Goal: Information Seeking & Learning: Check status

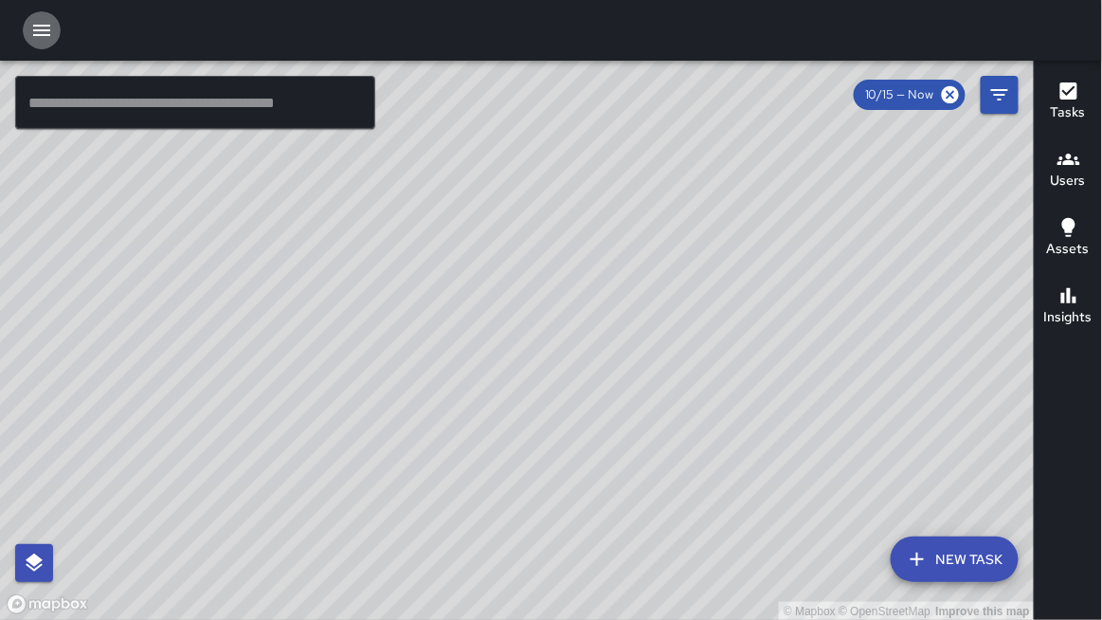
click at [35, 30] on icon "button" at bounding box center [41, 30] width 17 height 11
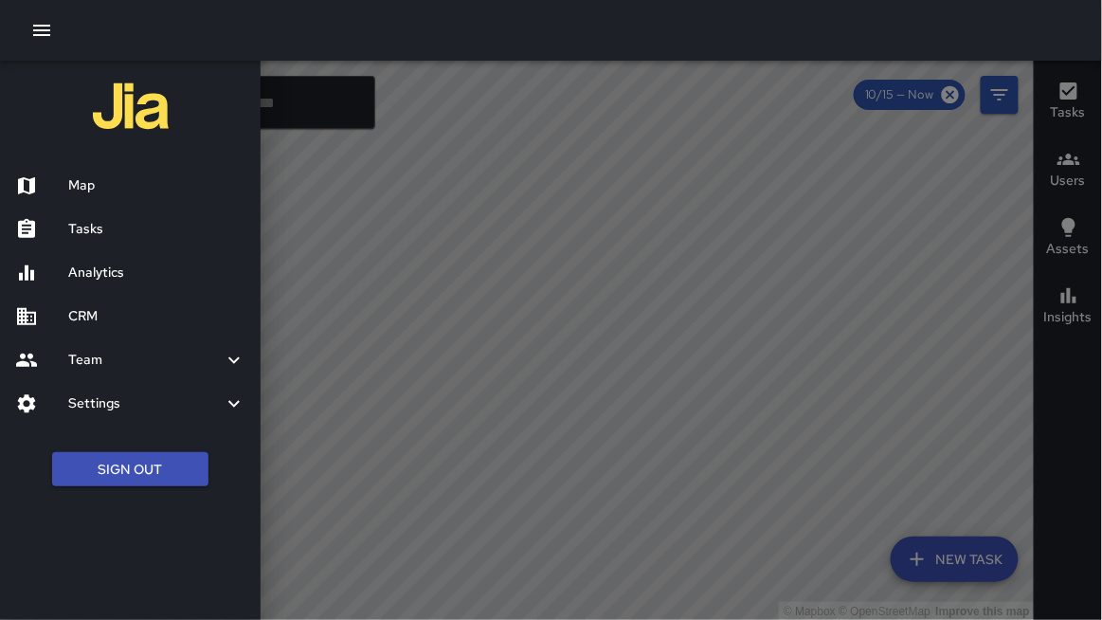
click at [127, 277] on h6 "Analytics" at bounding box center [156, 272] width 177 height 21
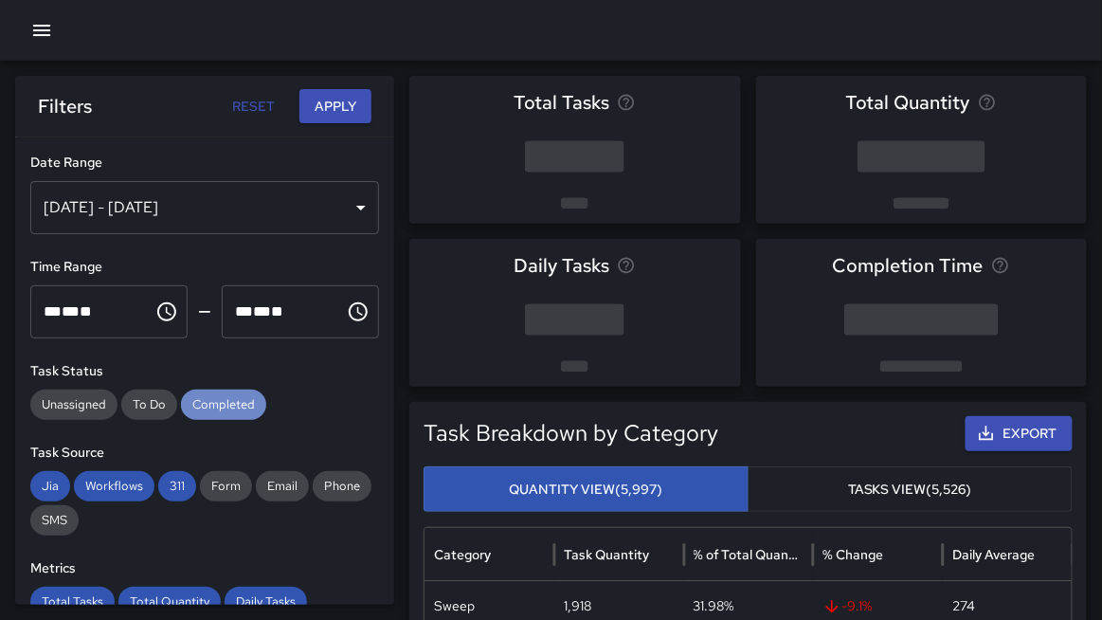
drag, startPoint x: 242, startPoint y: 399, endPoint x: 245, endPoint y: 447, distance: 48.5
click at [243, 417] on div "Completed" at bounding box center [223, 404] width 85 height 30
click at [183, 487] on span "311" at bounding box center [177, 486] width 38 height 19
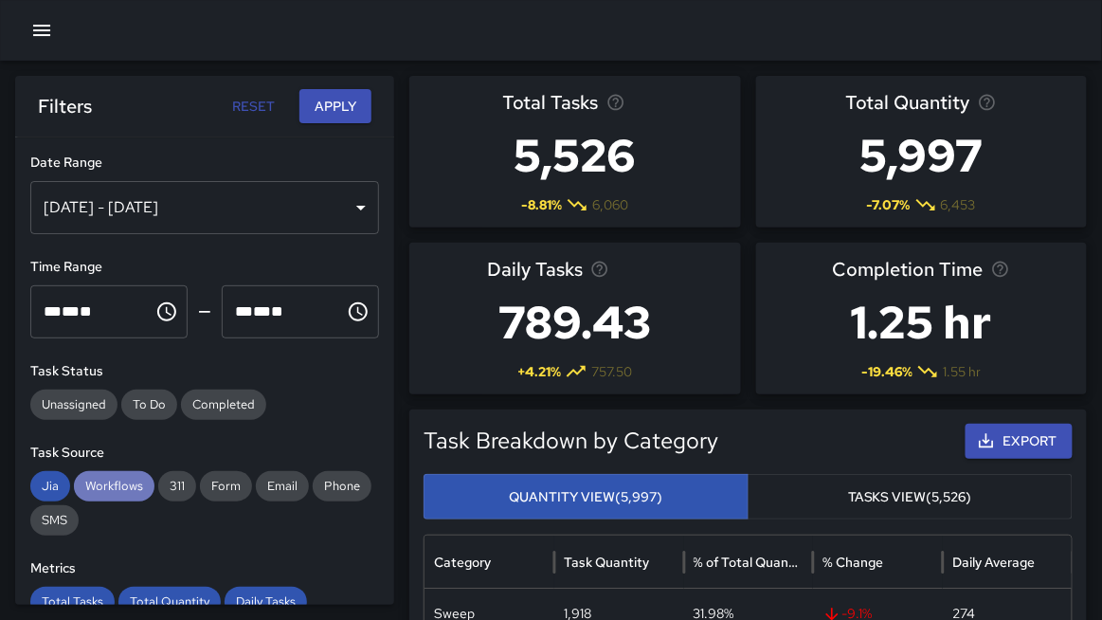
drag, startPoint x: 101, startPoint y: 491, endPoint x: 81, endPoint y: 496, distance: 20.7
click at [101, 491] on span "Workflows" at bounding box center [114, 486] width 81 height 19
click at [65, 495] on div "Jia" at bounding box center [50, 486] width 40 height 30
click at [99, 592] on div "Total Tasks" at bounding box center [72, 602] width 84 height 30
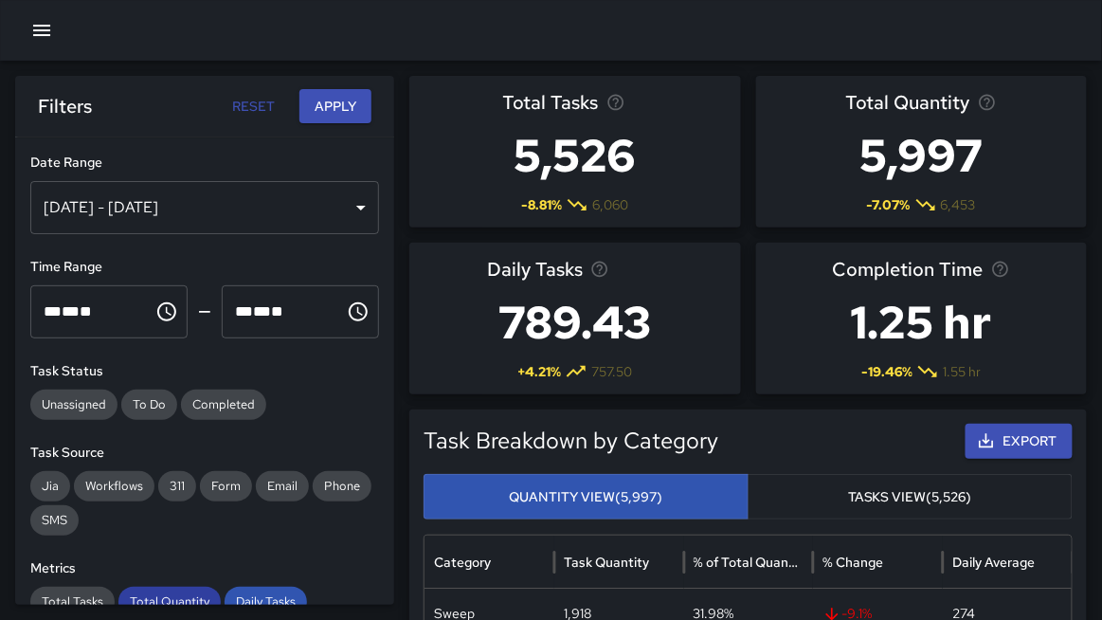
click at [147, 596] on span "Total Quantity" at bounding box center [169, 601] width 102 height 19
click at [240, 593] on span "Daily Tasks" at bounding box center [266, 601] width 82 height 19
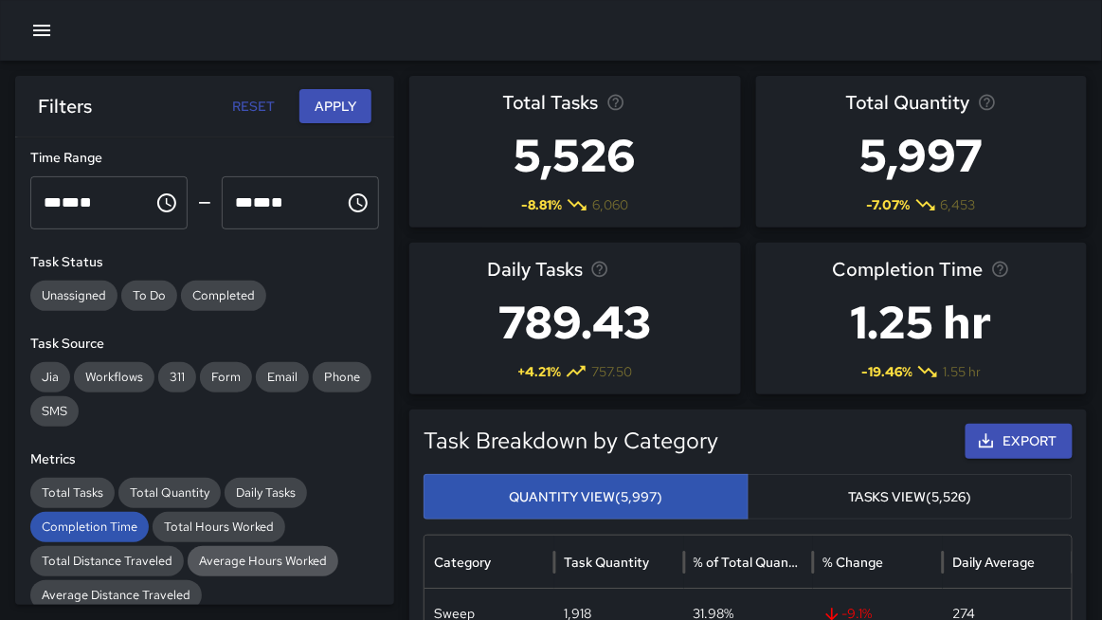
scroll to position [110, 0]
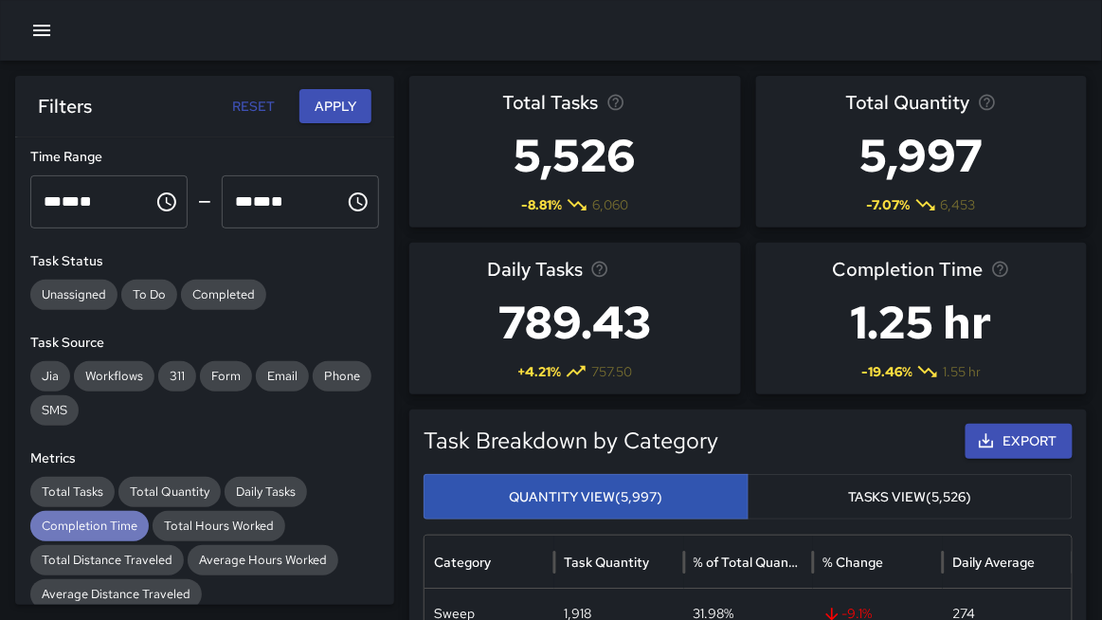
click at [104, 521] on span "Completion Time" at bounding box center [89, 525] width 118 height 19
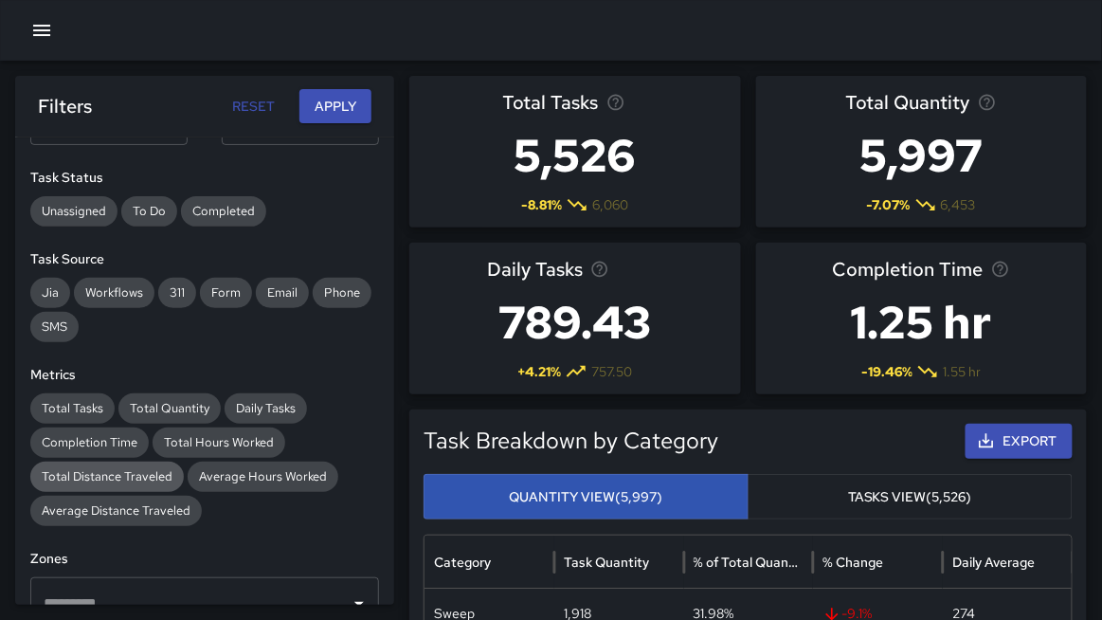
scroll to position [0, 0]
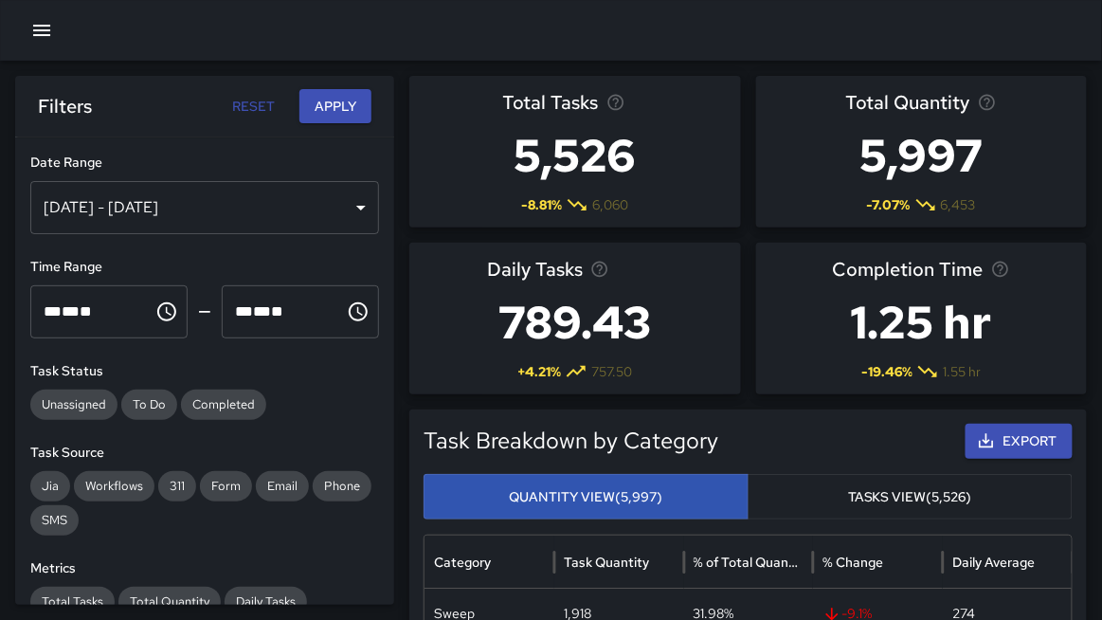
click at [244, 203] on div "[DATE] - [DATE]" at bounding box center [204, 207] width 349 height 53
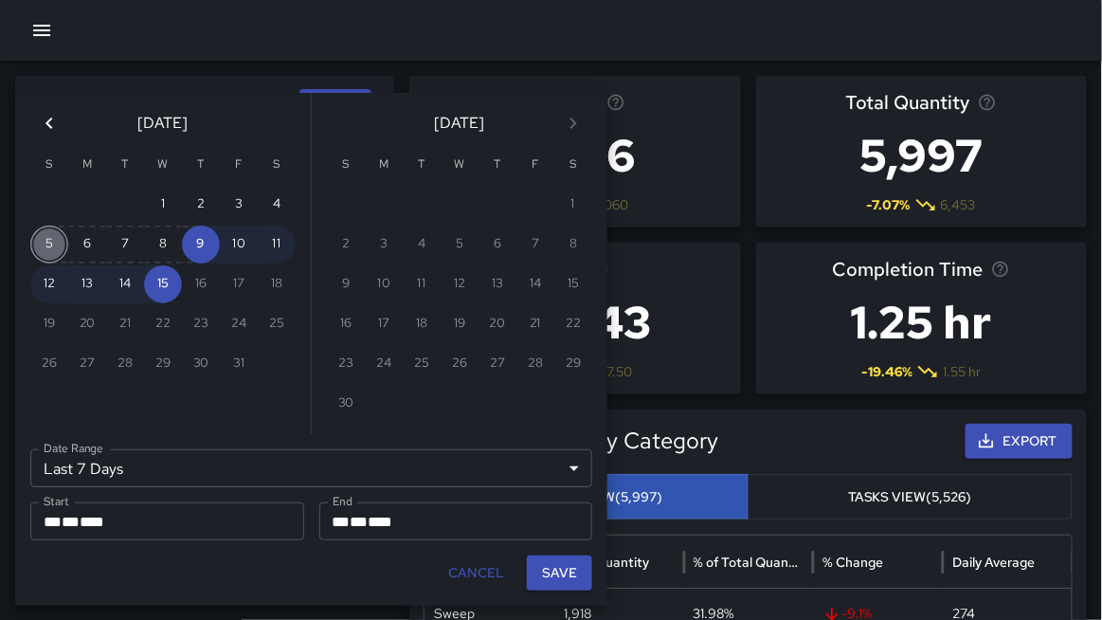
drag, startPoint x: 34, startPoint y: 245, endPoint x: 47, endPoint y: 246, distance: 13.3
click at [43, 246] on button "5" at bounding box center [49, 245] width 38 height 38
type input "******"
type input "**********"
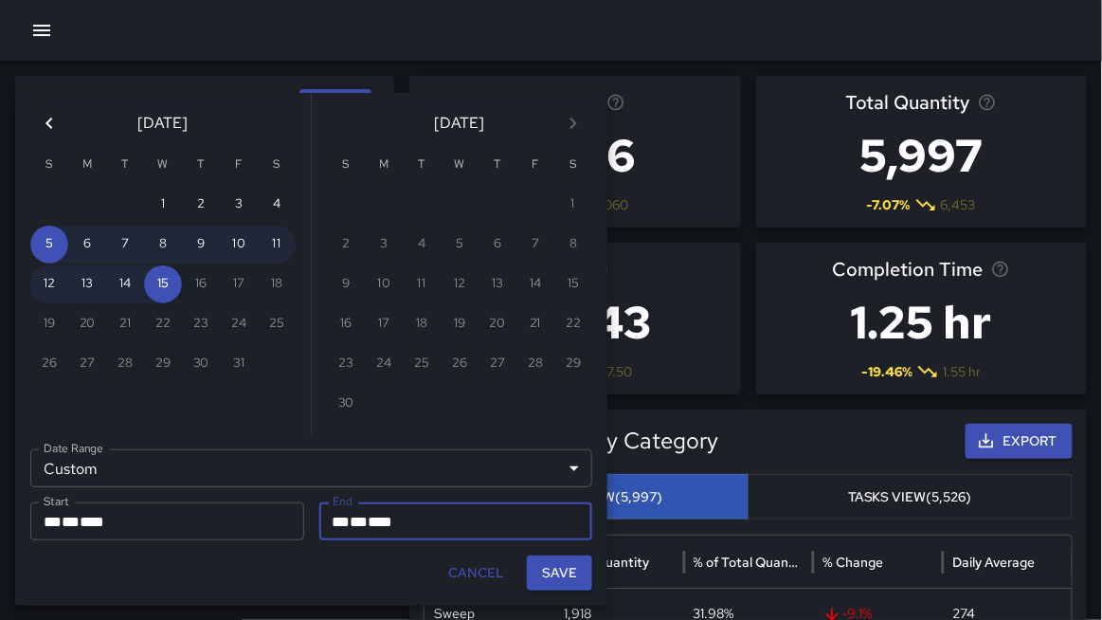
click at [551, 573] on button "Save" at bounding box center [559, 572] width 65 height 35
type input "**********"
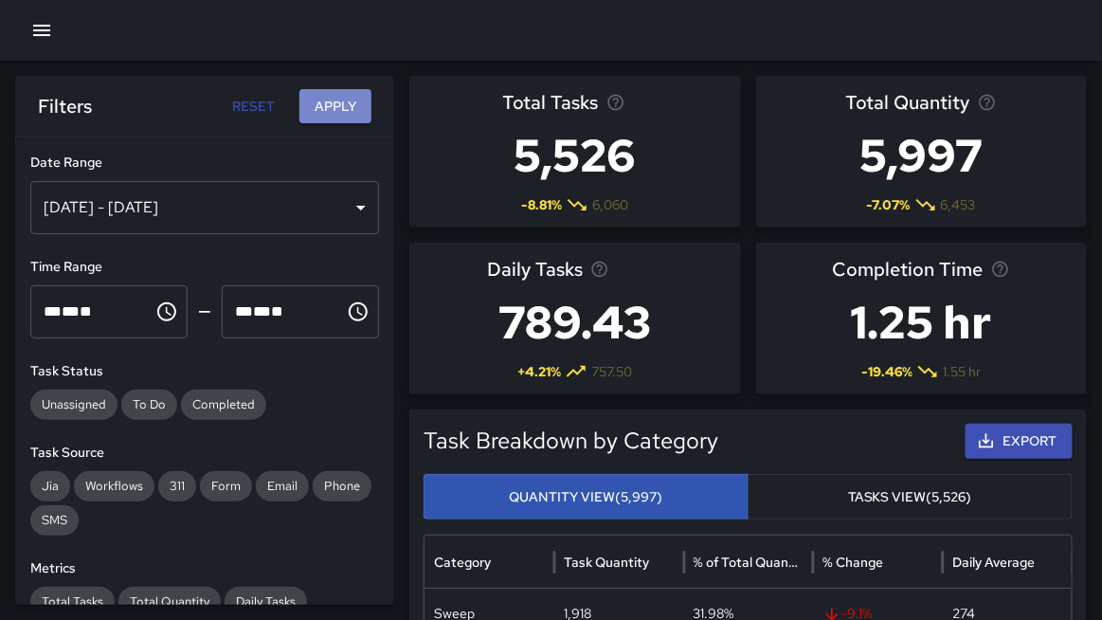
click at [338, 109] on button "Apply" at bounding box center [335, 106] width 72 height 35
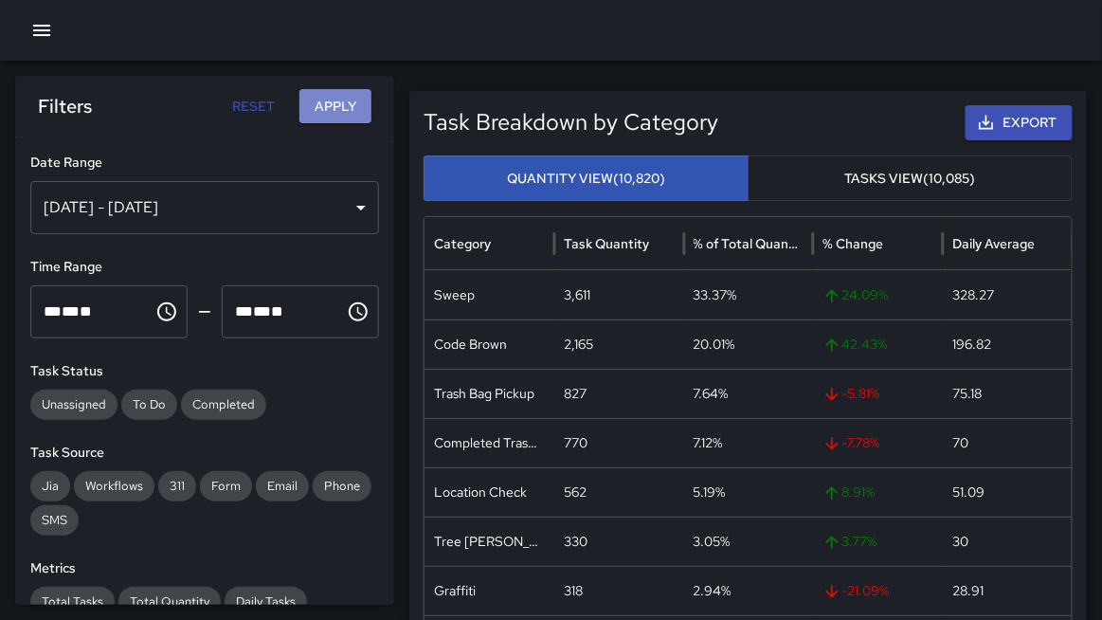
click at [309, 102] on button "Apply" at bounding box center [335, 106] width 72 height 35
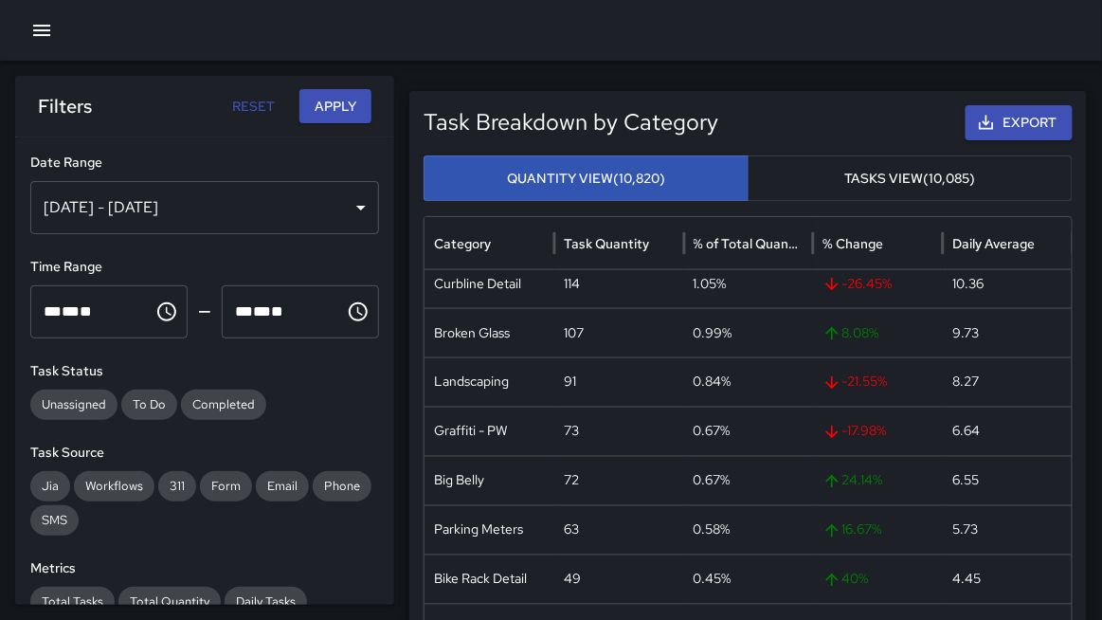
scroll to position [701, 0]
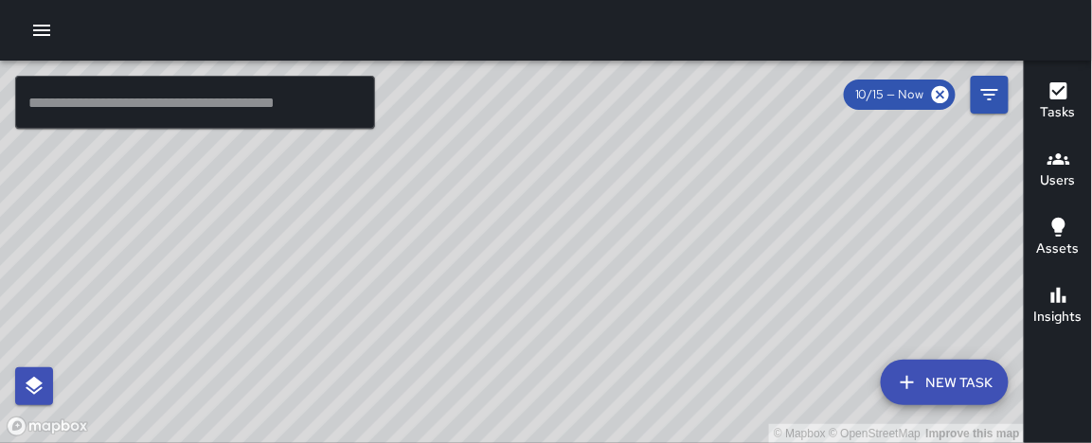
drag, startPoint x: 426, startPoint y: 258, endPoint x: 439, endPoint y: 134, distance: 124.7
click at [439, 118] on div "© Mapbox © OpenStreetMap Improve this map" at bounding box center [512, 252] width 1025 height 383
drag, startPoint x: 433, startPoint y: 239, endPoint x: 438, endPoint y: 217, distance: 22.3
click at [438, 217] on div "© Mapbox © OpenStreetMap Improve this map" at bounding box center [512, 252] width 1025 height 383
click at [23, 29] on button "button" at bounding box center [42, 30] width 38 height 38
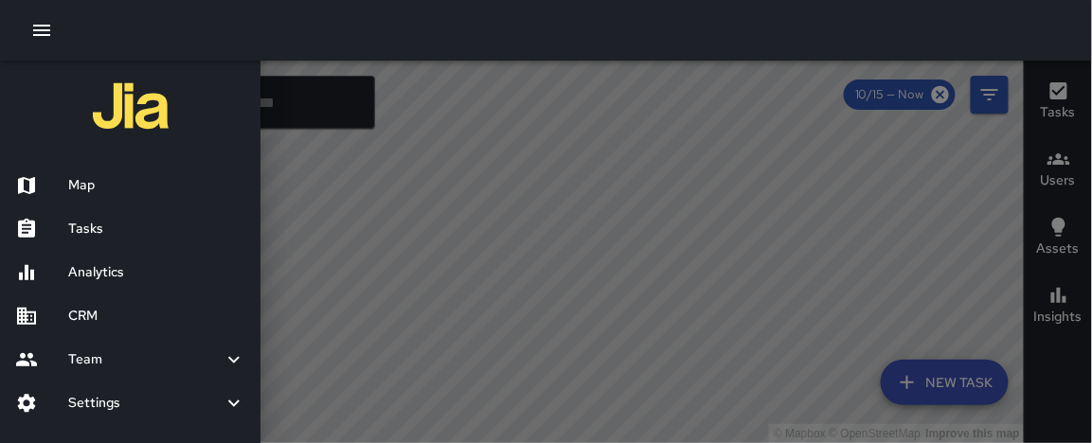
click at [90, 281] on h6 "Analytics" at bounding box center [156, 272] width 177 height 21
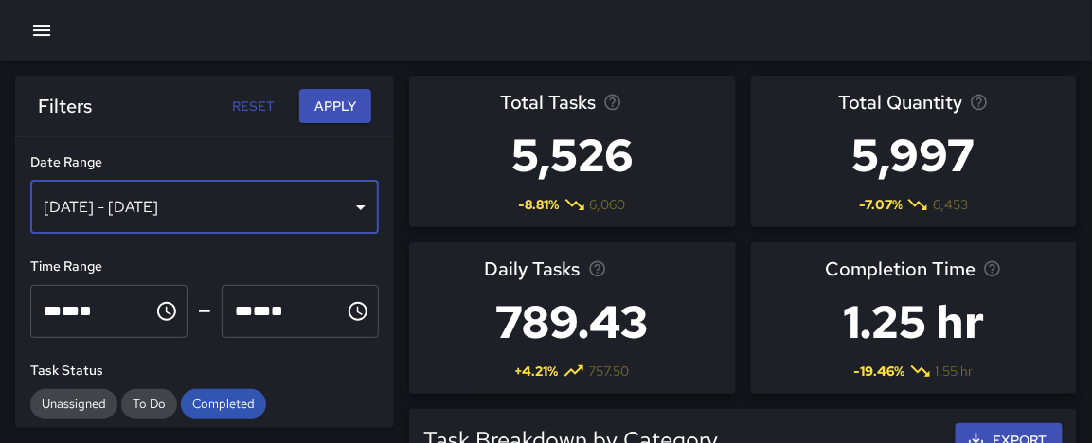
click at [243, 189] on div "[DATE] - [DATE]" at bounding box center [204, 207] width 349 height 53
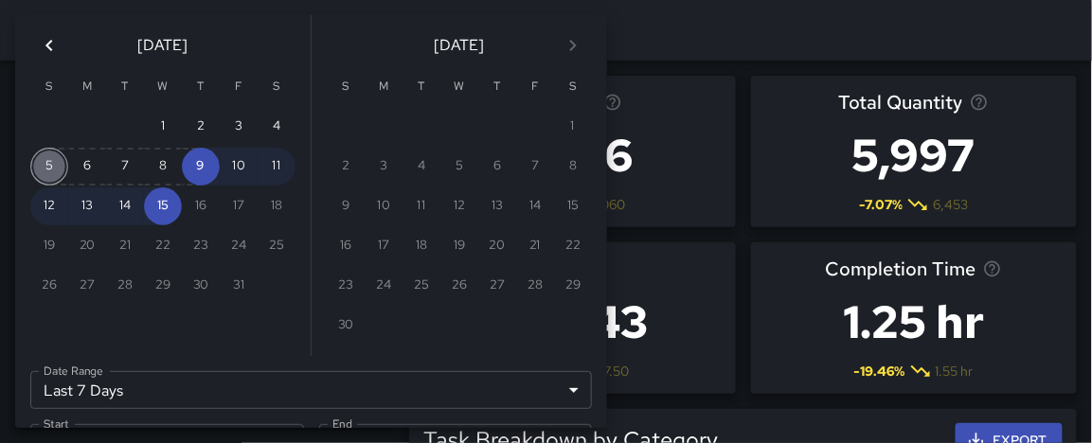
drag, startPoint x: 48, startPoint y: 164, endPoint x: 68, endPoint y: 182, distance: 26.8
click at [49, 164] on button "5" at bounding box center [49, 167] width 38 height 38
type input "******"
type input "**********"
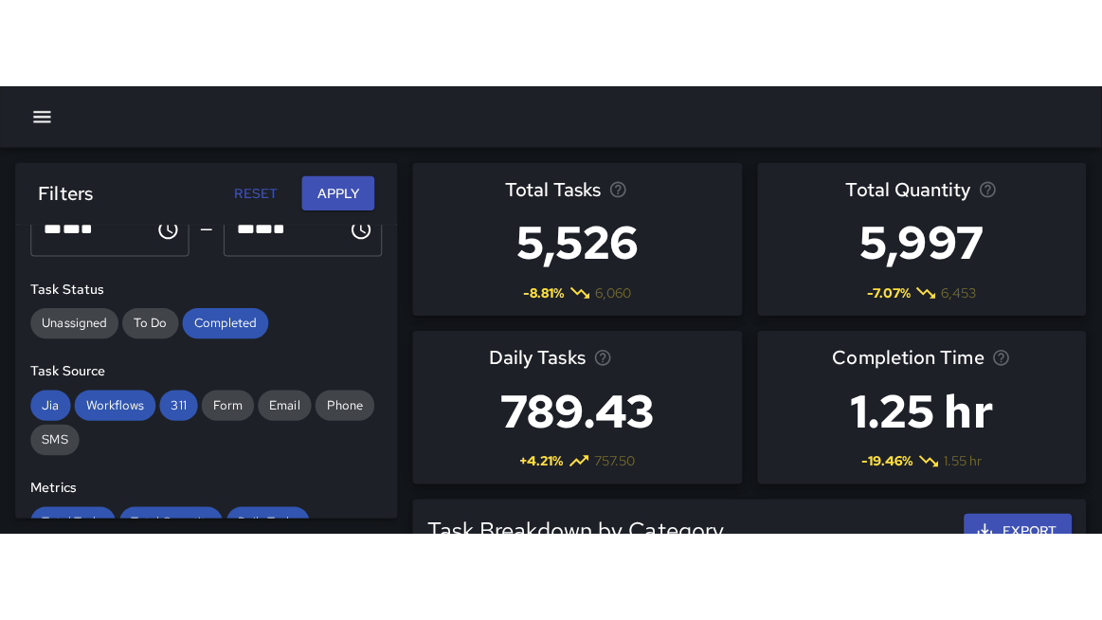
scroll to position [178, 0]
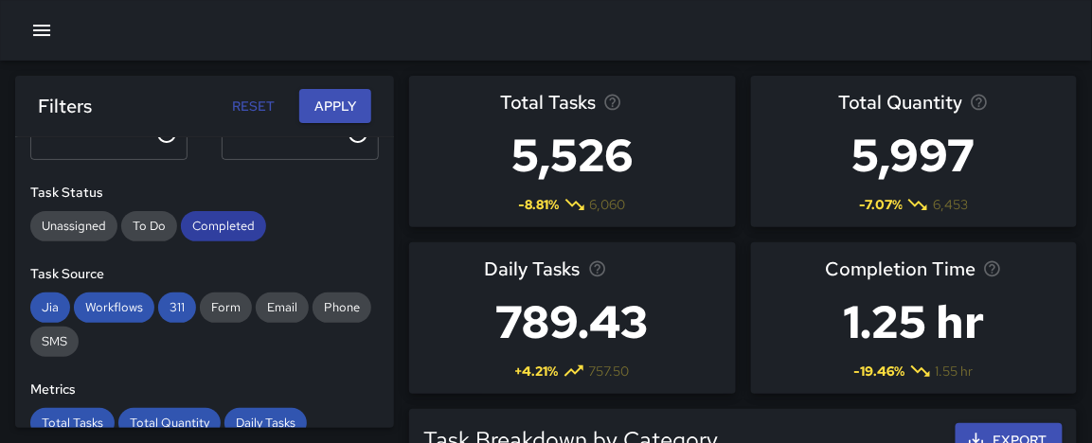
click at [189, 224] on span "Completed" at bounding box center [223, 226] width 85 height 19
click at [167, 305] on span "311" at bounding box center [177, 307] width 38 height 19
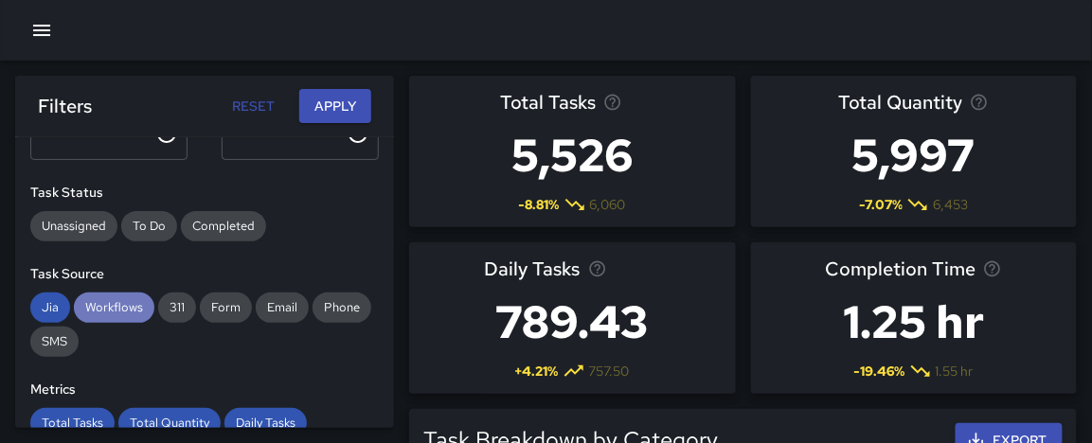
click at [120, 307] on span "Workflows" at bounding box center [114, 307] width 81 height 19
click at [48, 310] on span "Jia" at bounding box center [50, 307] width 40 height 19
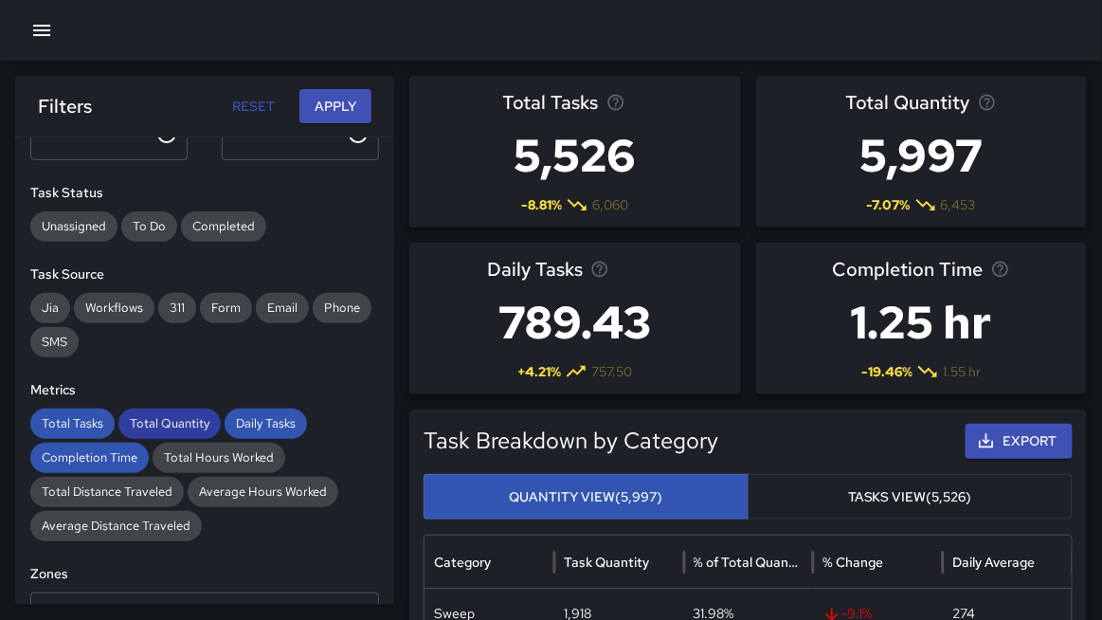
drag, startPoint x: 75, startPoint y: 415, endPoint x: 153, endPoint y: 419, distance: 77.8
click at [85, 415] on span "Total Tasks" at bounding box center [72, 423] width 84 height 19
drag, startPoint x: 167, startPoint y: 423, endPoint x: 211, endPoint y: 422, distance: 44.5
click at [173, 423] on span "Total Quantity" at bounding box center [169, 423] width 102 height 19
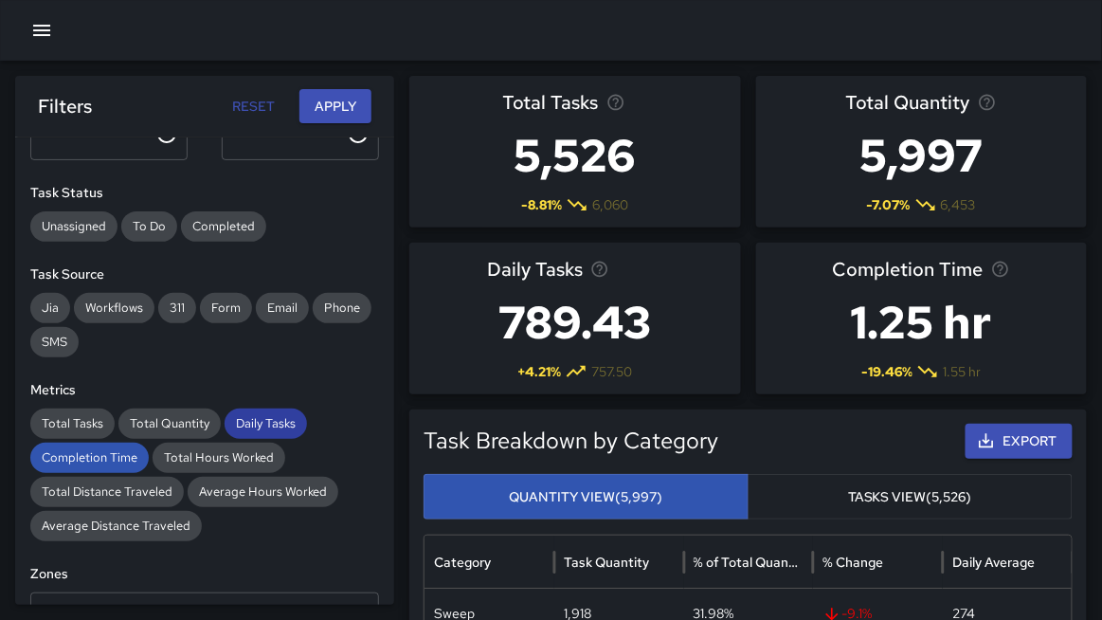
click at [234, 420] on span "Daily Tasks" at bounding box center [266, 423] width 82 height 19
click at [113, 442] on span "Completion Time" at bounding box center [89, 457] width 118 height 19
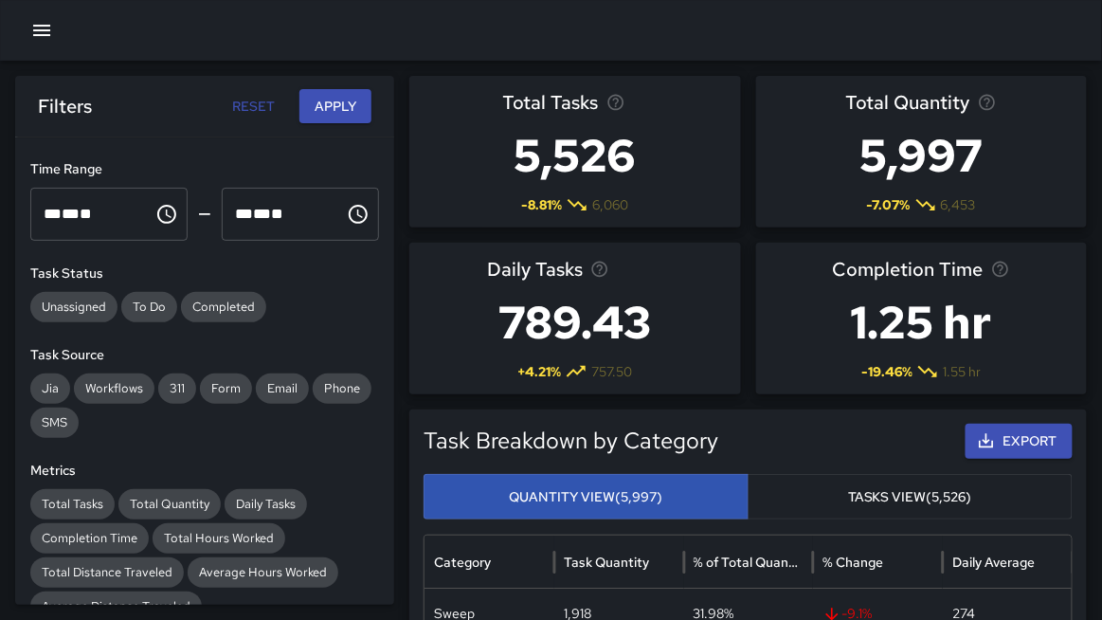
scroll to position [0, 0]
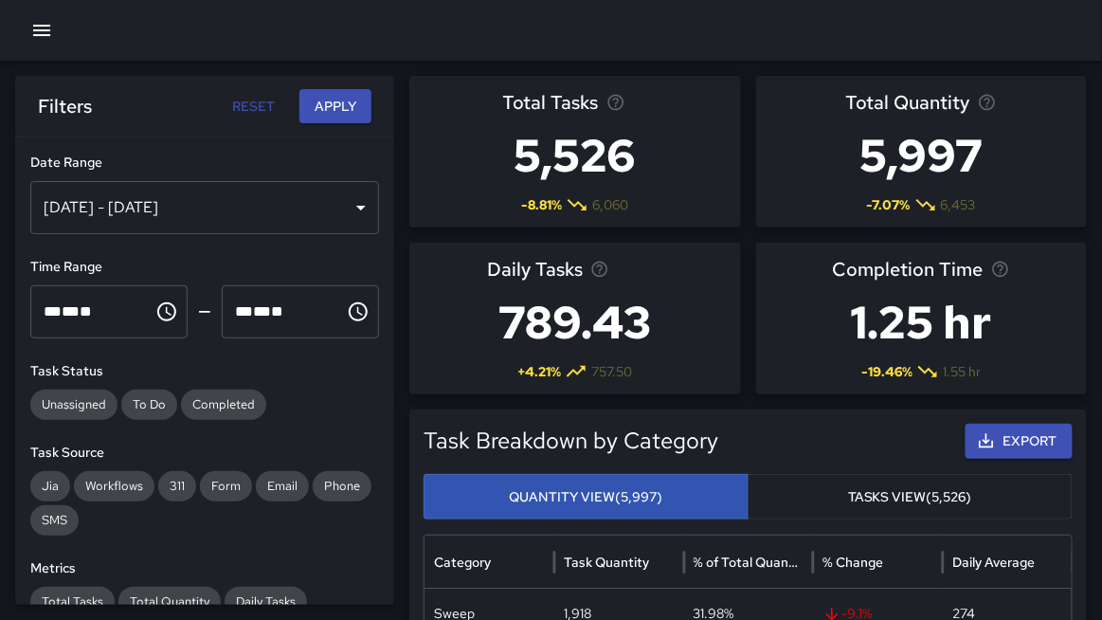
click at [329, 110] on button "Apply" at bounding box center [335, 106] width 72 height 35
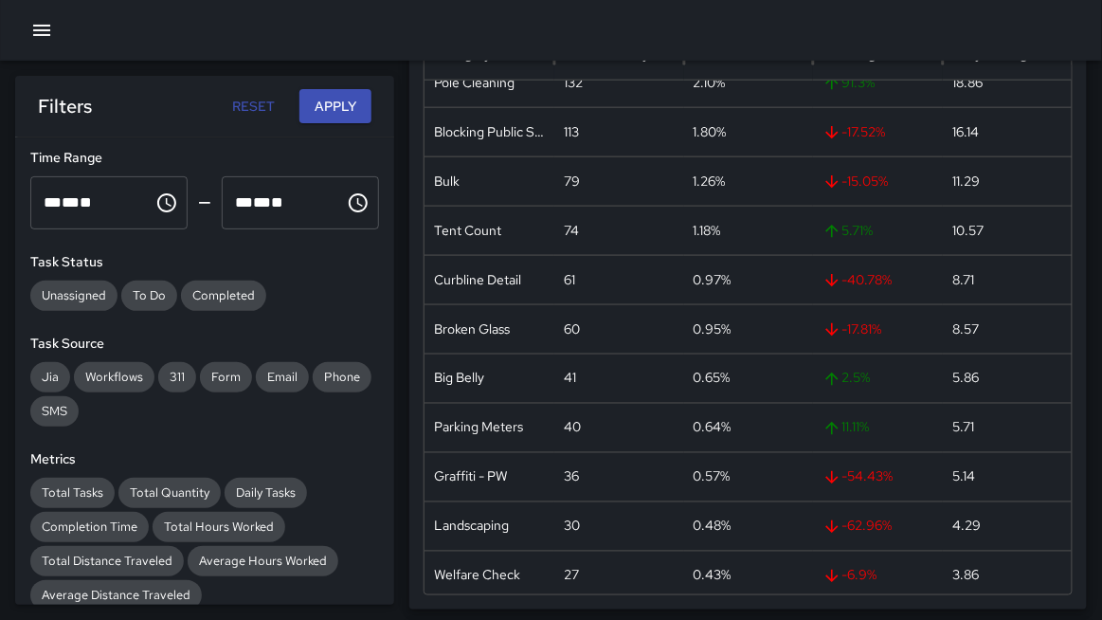
scroll to position [185, 0]
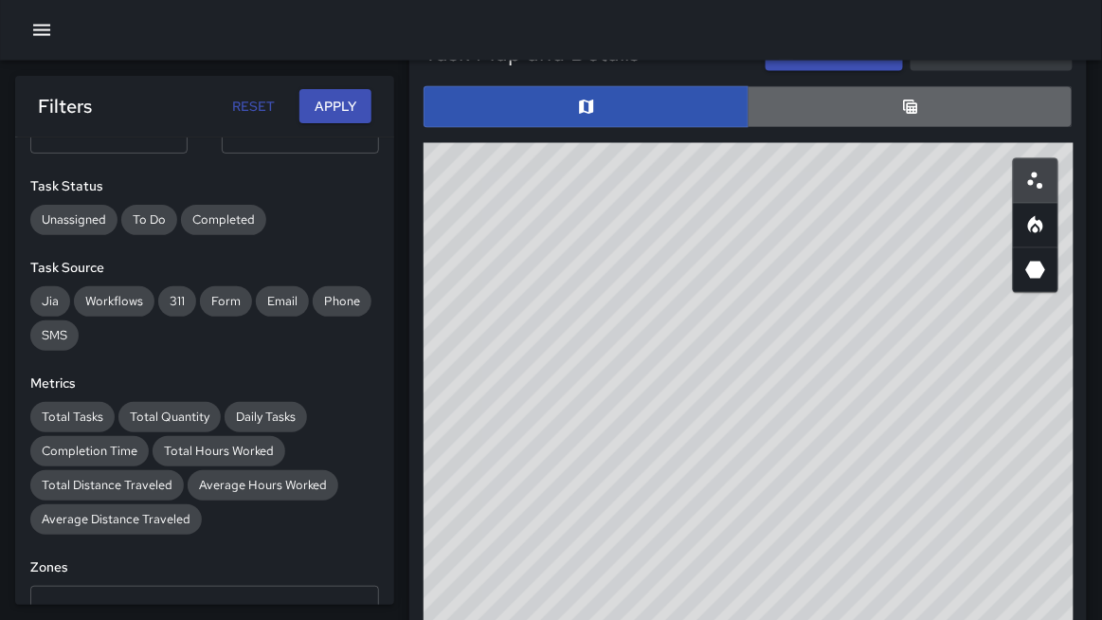
click at [858, 113] on button "button" at bounding box center [910, 107] width 325 height 42
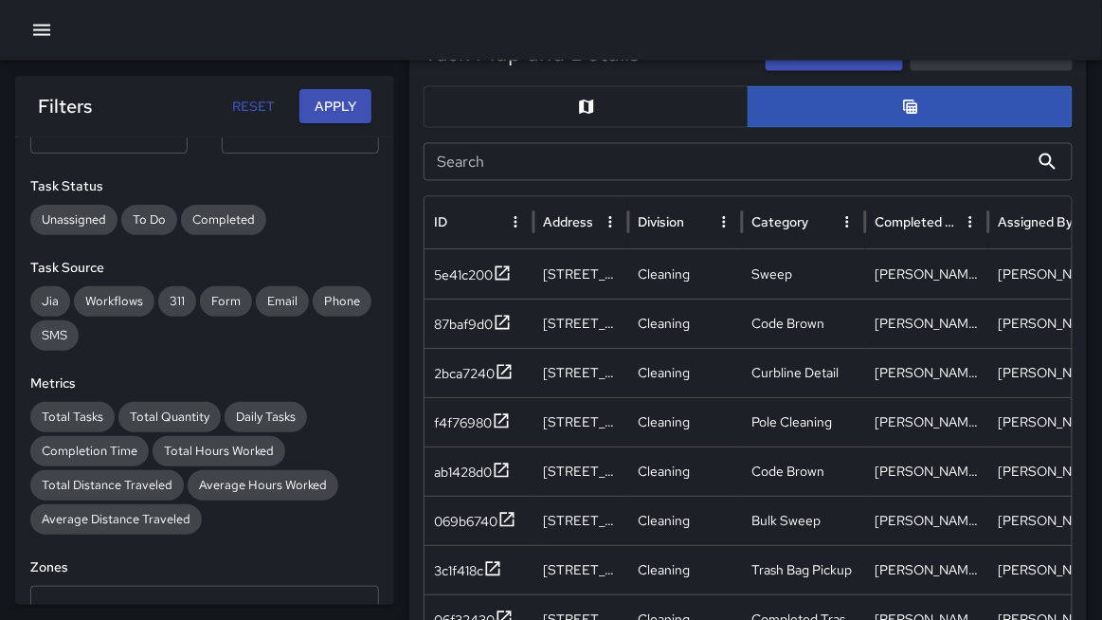
click at [591, 154] on input "Search" at bounding box center [726, 162] width 605 height 38
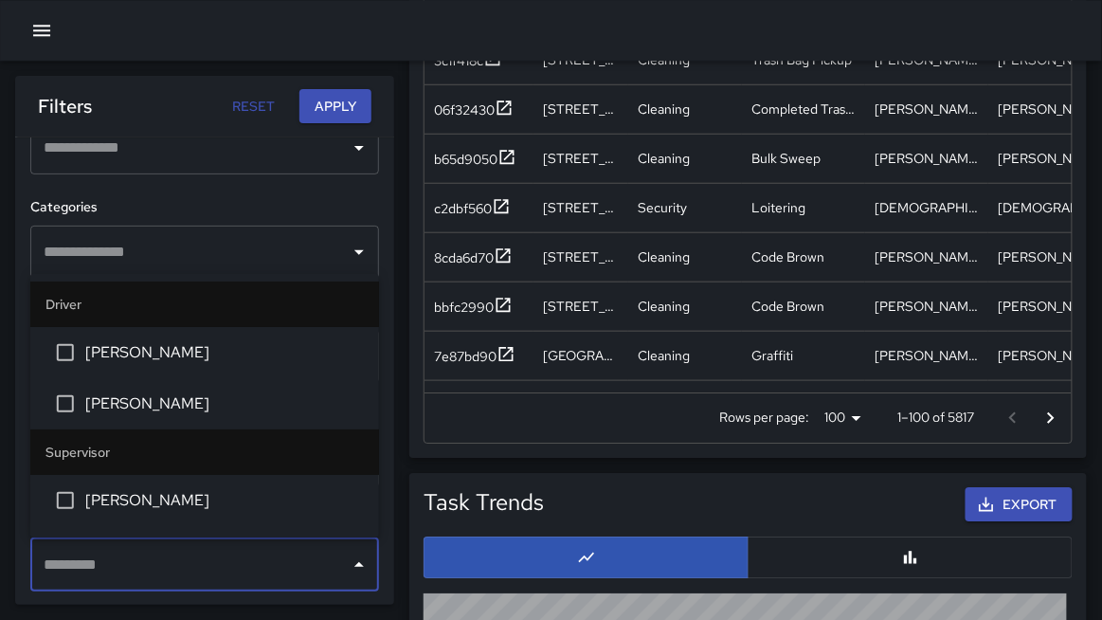
click at [244, 442] on input "text" at bounding box center [190, 565] width 303 height 36
type input "*"
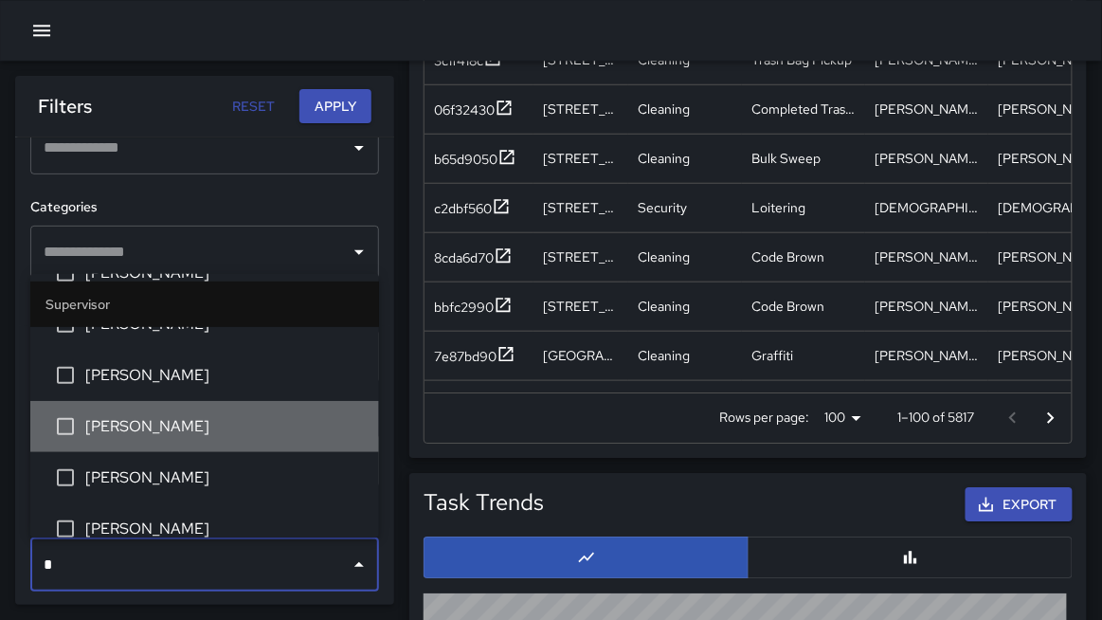
click at [102, 429] on span "[PERSON_NAME]" at bounding box center [224, 426] width 279 height 23
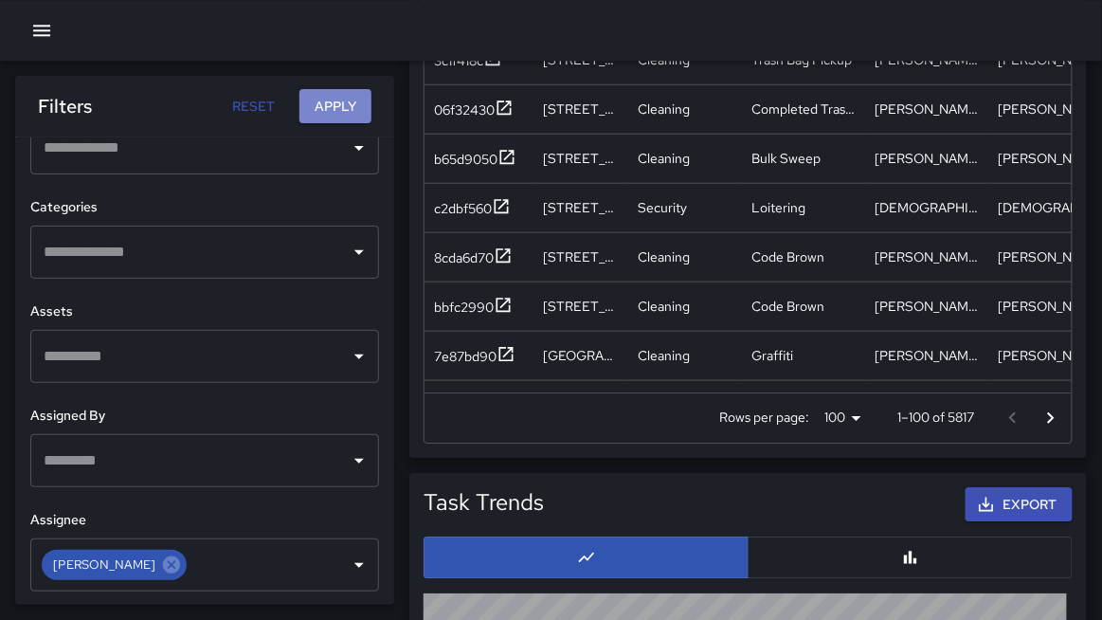
click at [319, 103] on button "Apply" at bounding box center [335, 106] width 72 height 35
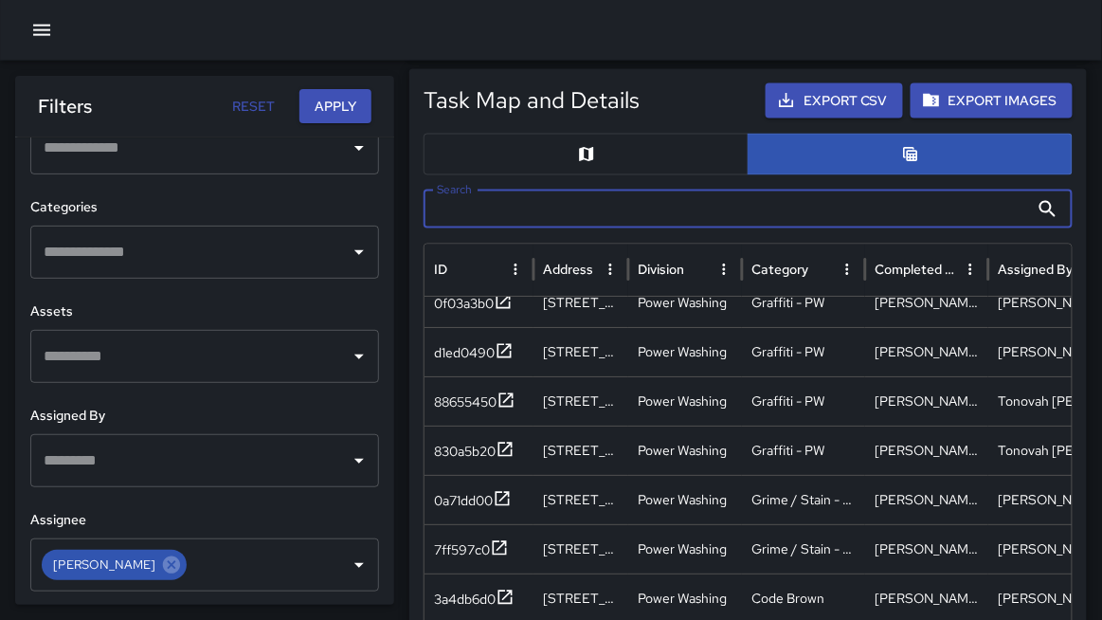
click at [486, 199] on input "Search" at bounding box center [726, 209] width 605 height 38
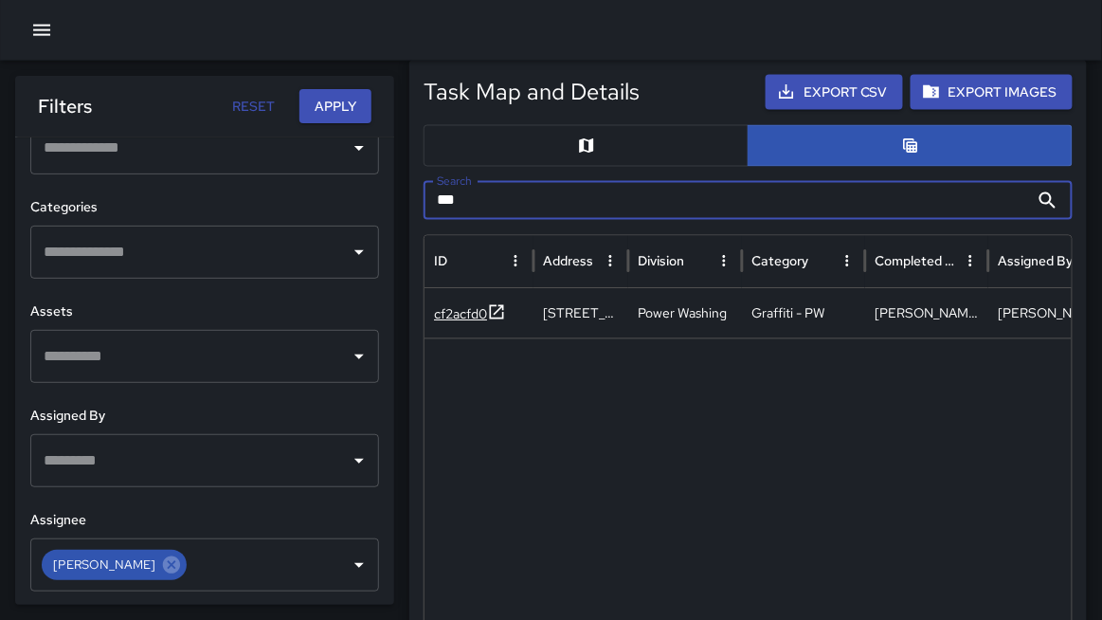
type input "***"
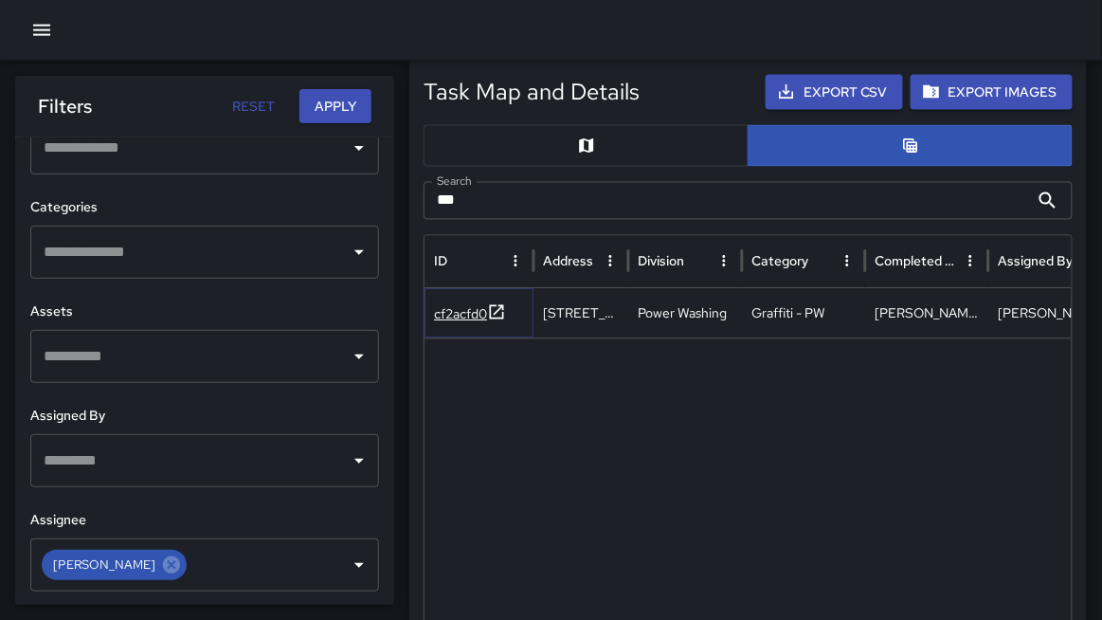
click at [471, 307] on div "cf2acfd0" at bounding box center [460, 314] width 53 height 19
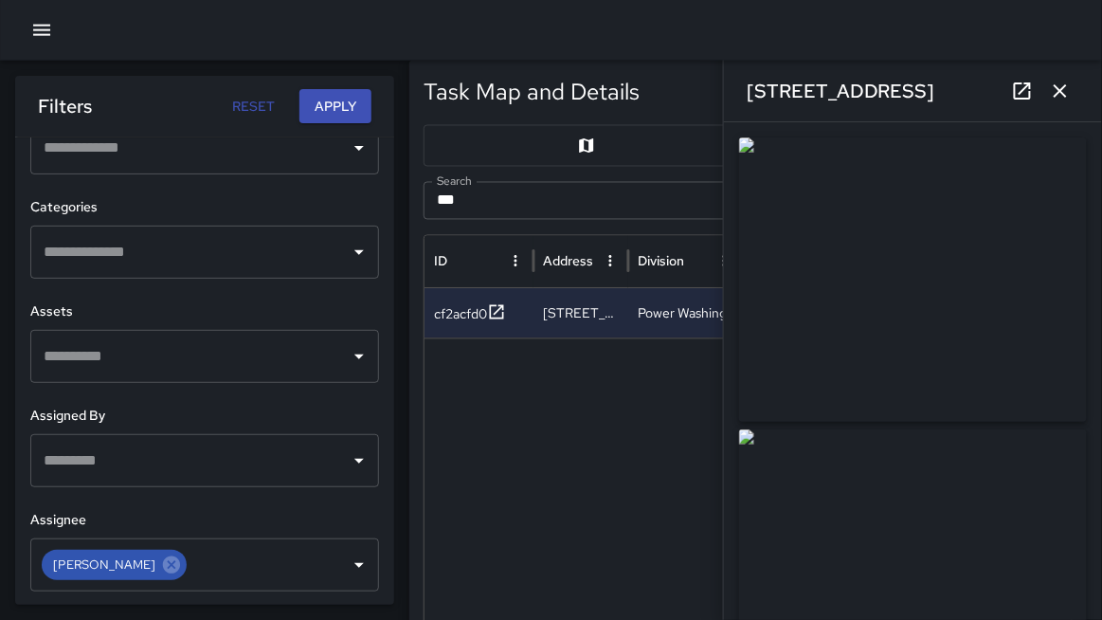
click at [1053, 91] on icon "button" at bounding box center [1060, 91] width 23 height 23
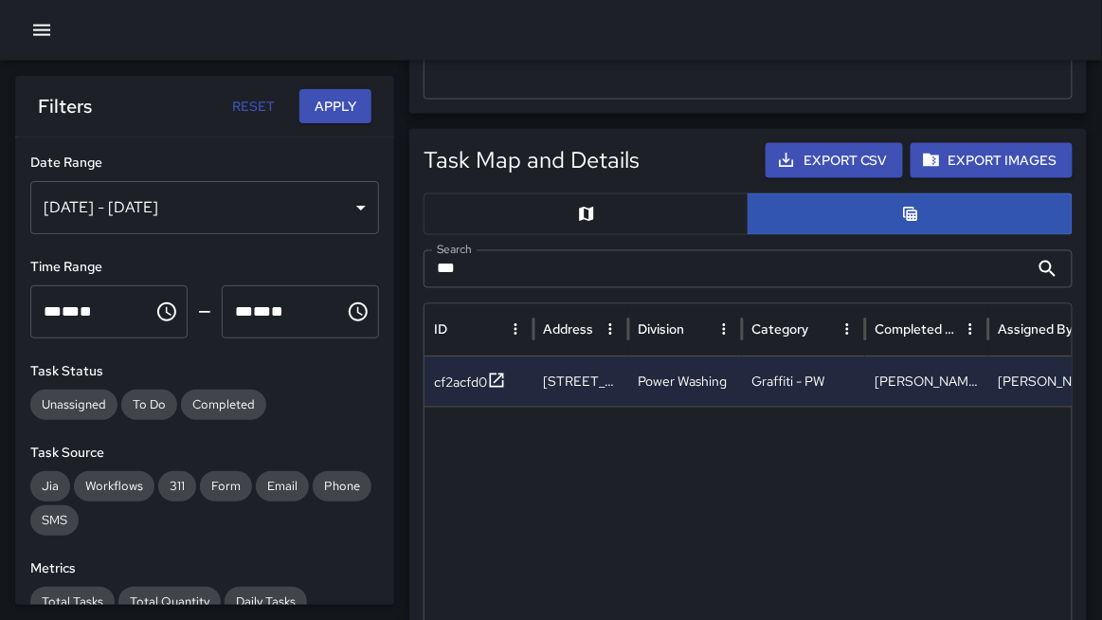
scroll to position [682, 0]
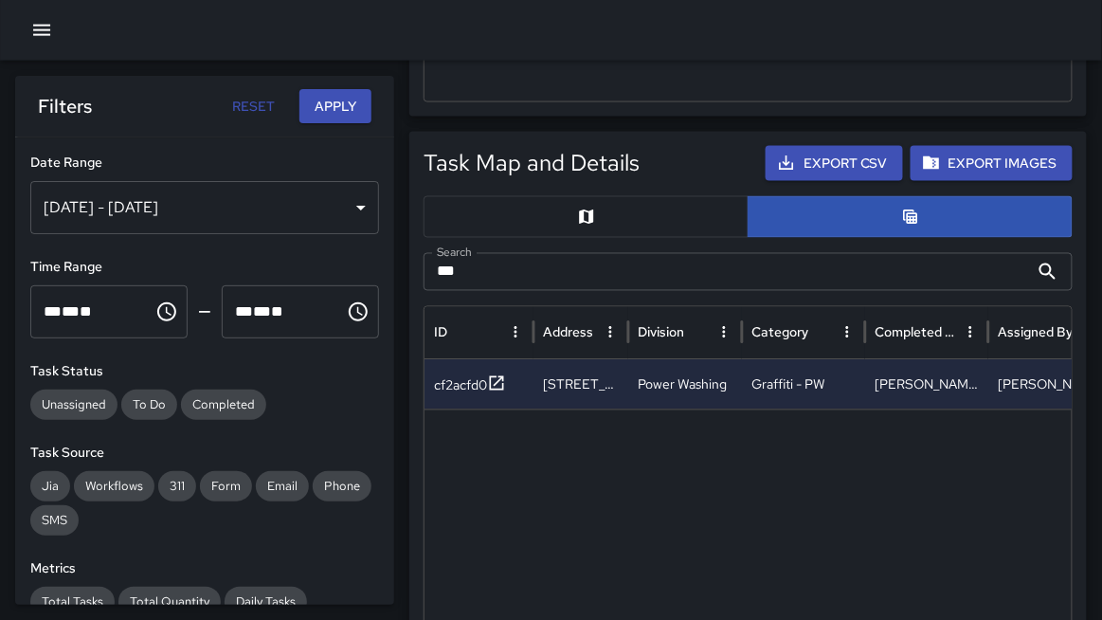
click at [253, 195] on div "[DATE] - [DATE]" at bounding box center [204, 207] width 349 height 53
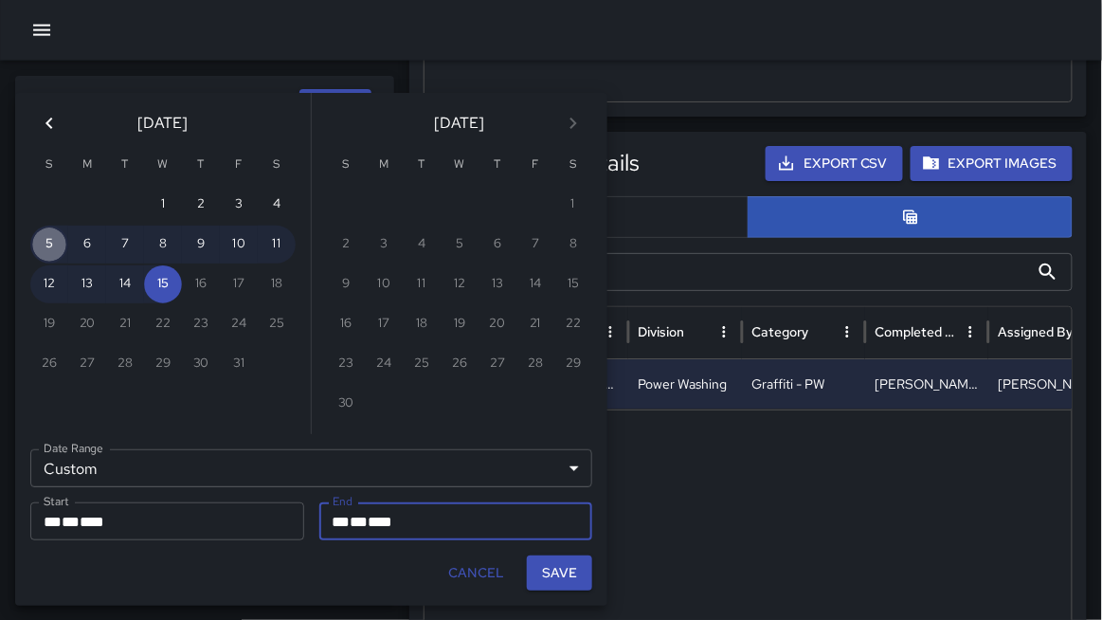
click at [53, 244] on button "5" at bounding box center [49, 245] width 38 height 38
type input "**********"
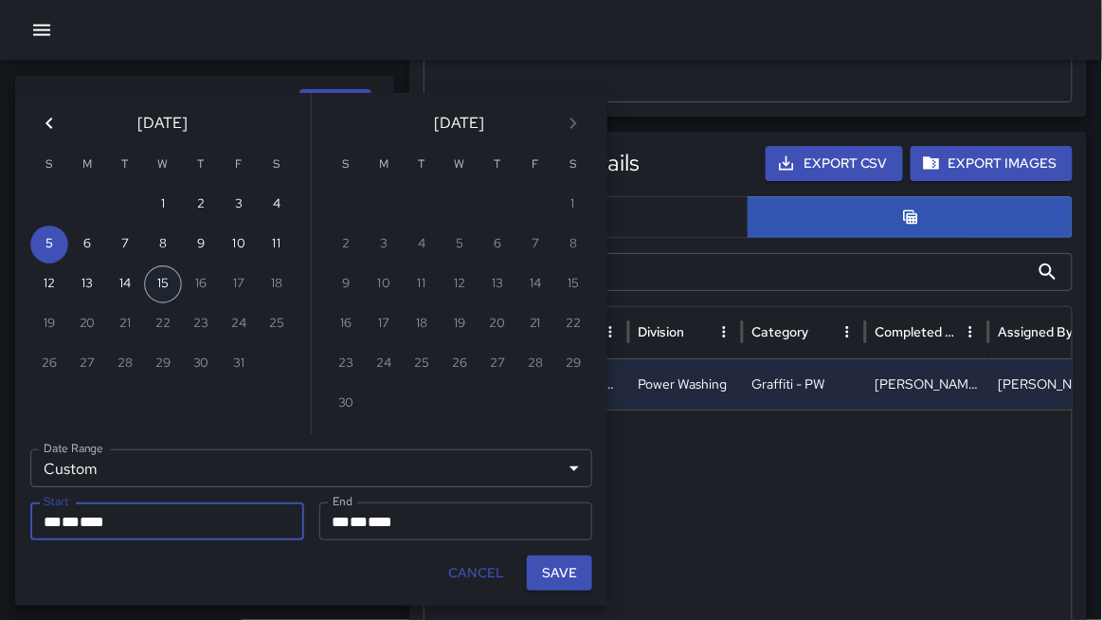
click at [162, 279] on button "15" at bounding box center [163, 284] width 38 height 38
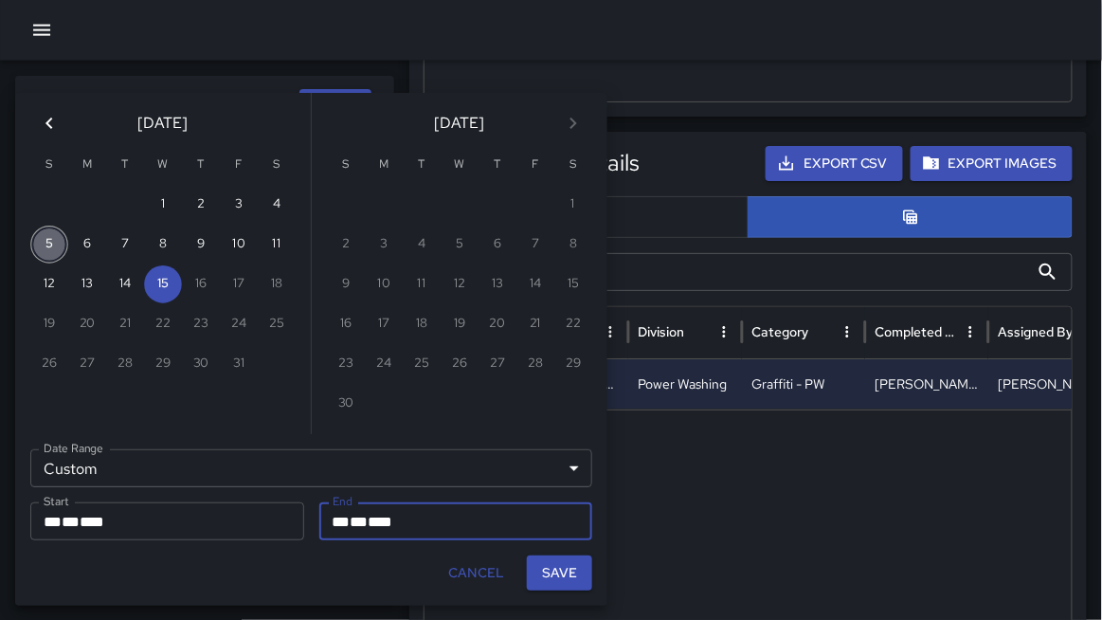
click at [63, 247] on button "5" at bounding box center [49, 245] width 38 height 38
type input "**********"
click at [125, 286] on button "14" at bounding box center [125, 284] width 38 height 38
type input "**********"
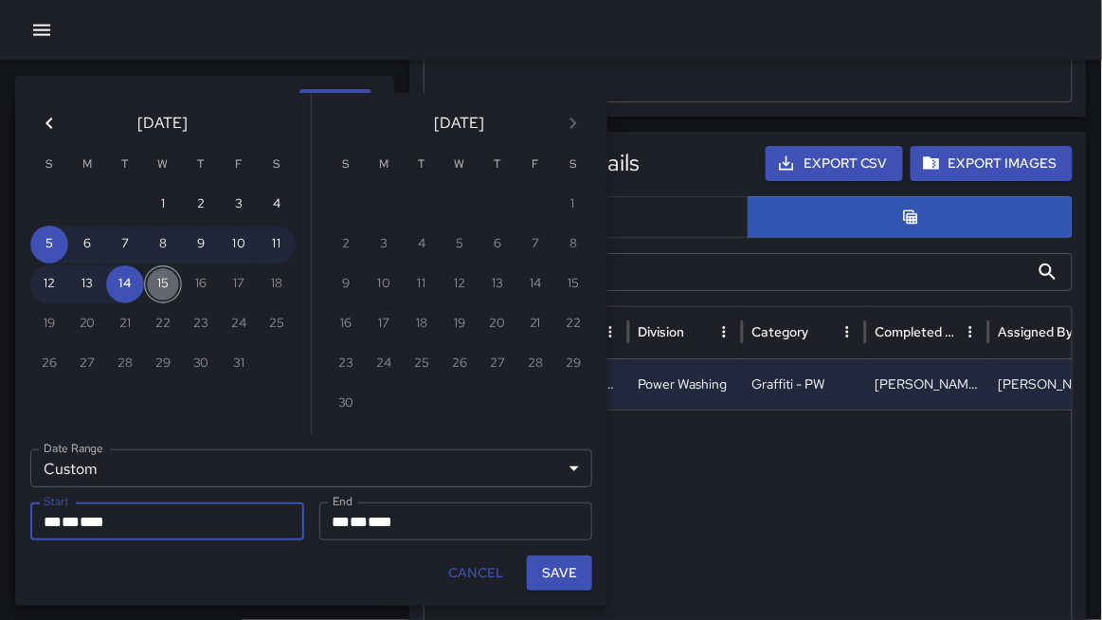
click at [163, 287] on button "15" at bounding box center [163, 284] width 38 height 38
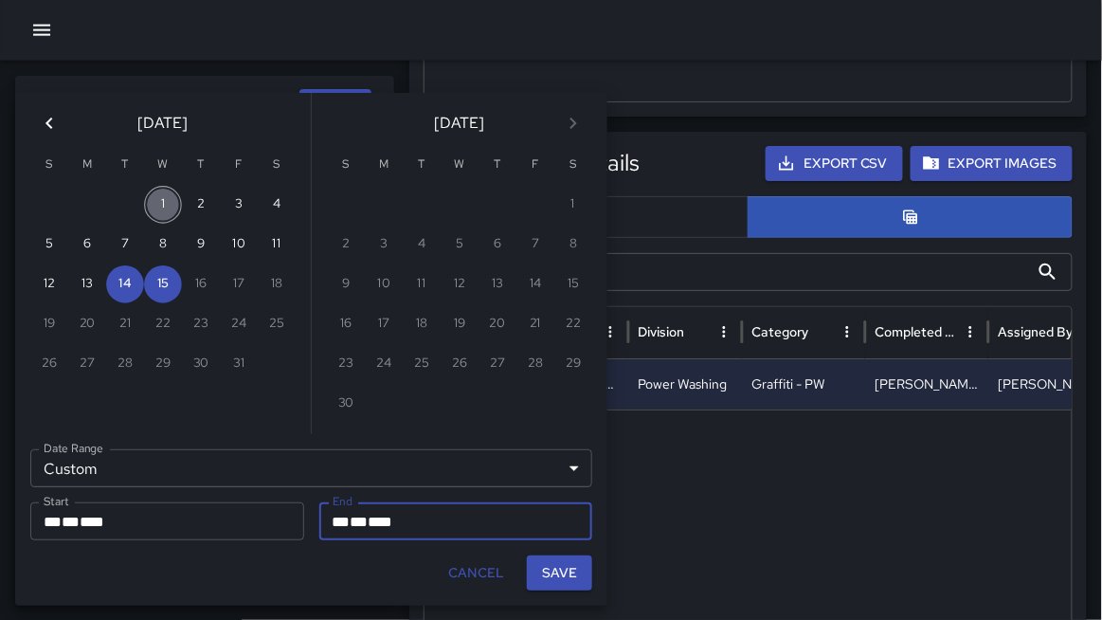
click at [178, 211] on button "1" at bounding box center [163, 205] width 38 height 38
type input "**********"
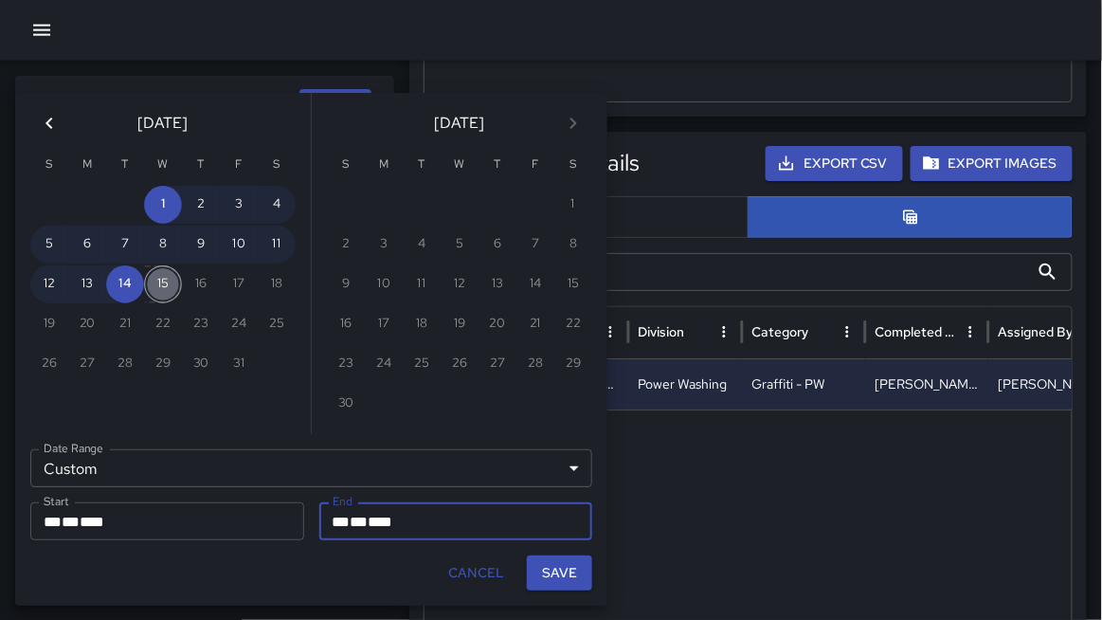
click at [164, 283] on button "15" at bounding box center [163, 284] width 38 height 38
type input "**********"
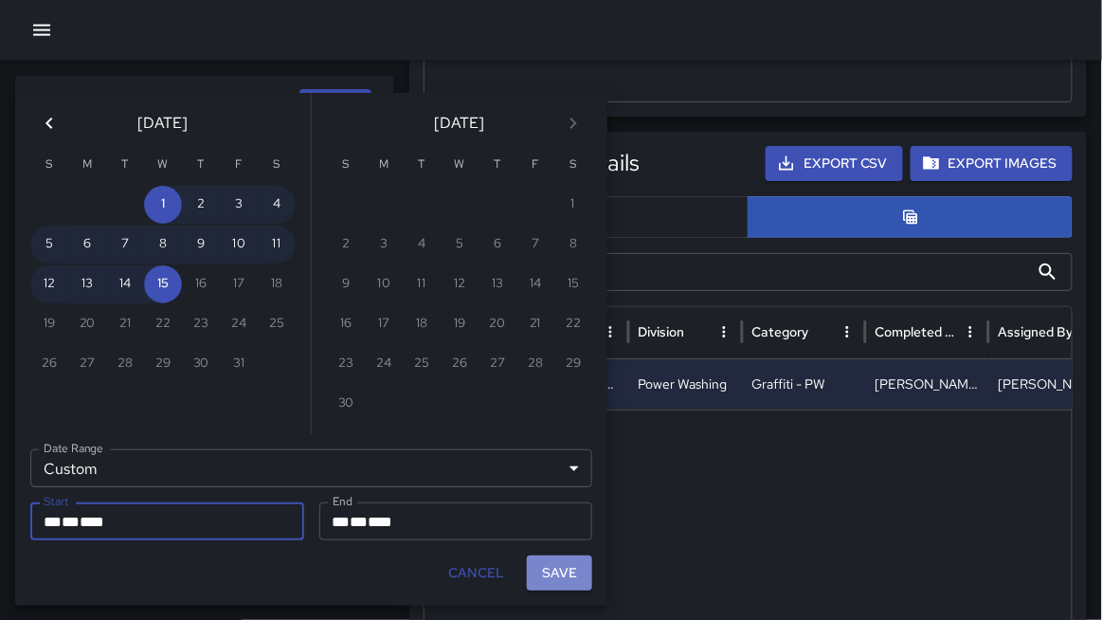
click at [546, 442] on button "Save" at bounding box center [559, 572] width 65 height 35
type input "**********"
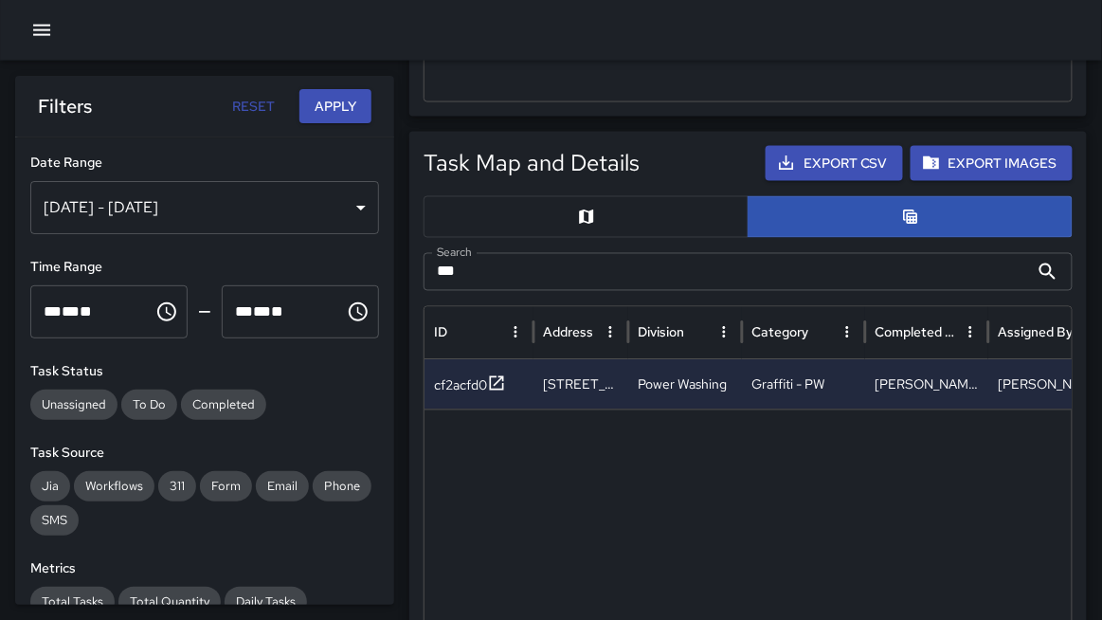
click at [350, 100] on button "Apply" at bounding box center [335, 106] width 72 height 35
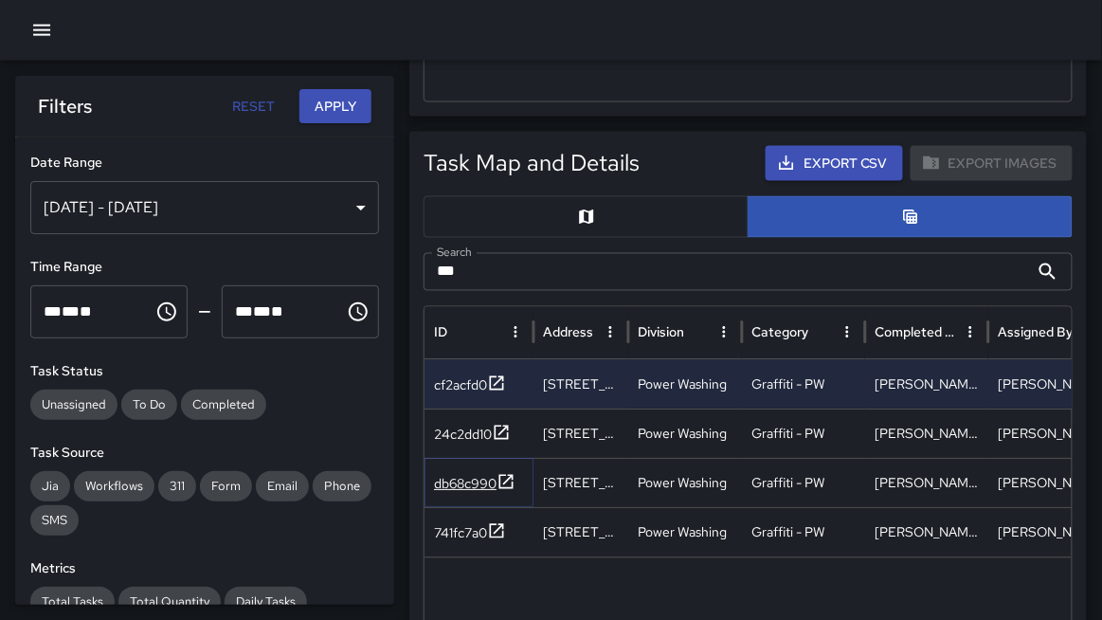
click at [494, 442] on div "db68c990" at bounding box center [465, 484] width 63 height 19
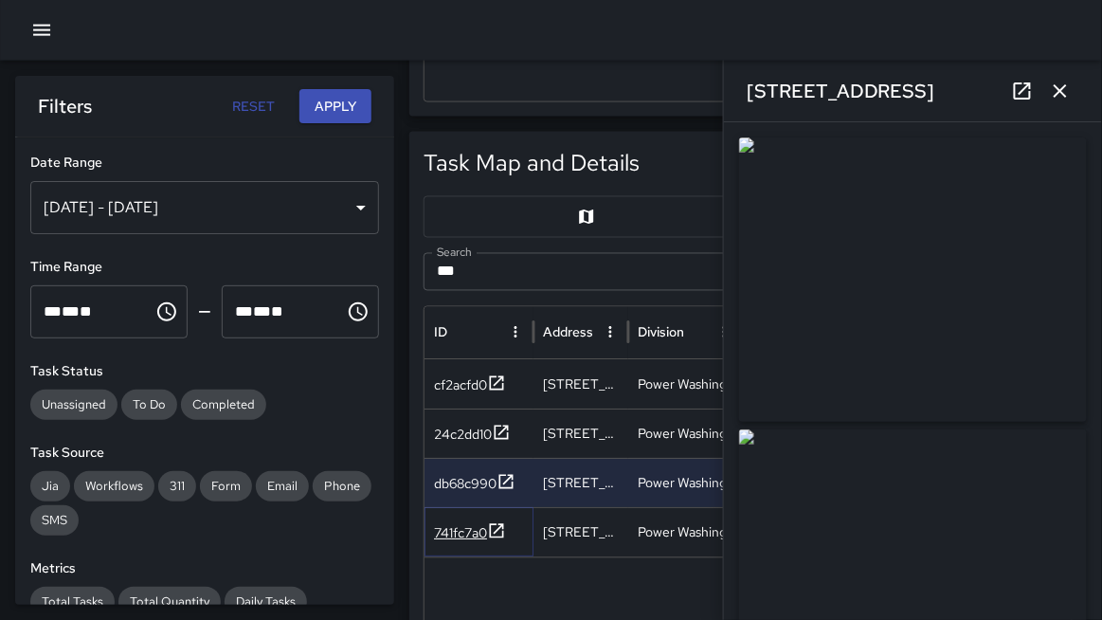
click at [473, 442] on div "741fc7a0" at bounding box center [460, 533] width 53 height 19
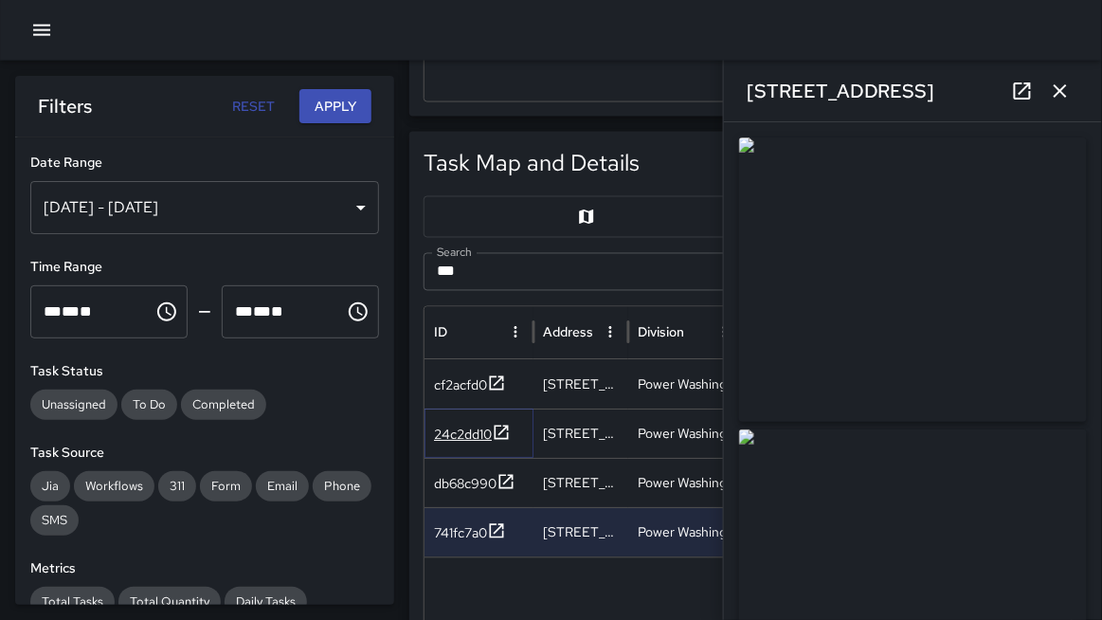
click at [482, 437] on div "24c2dd10" at bounding box center [463, 434] width 58 height 19
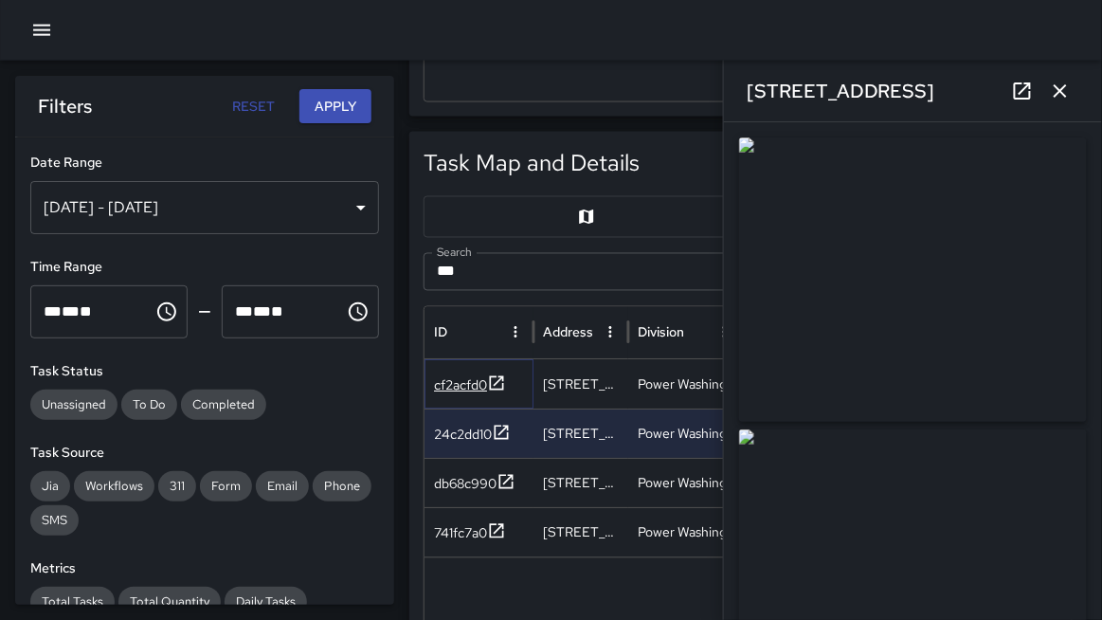
click at [485, 390] on div "cf2acfd0" at bounding box center [460, 385] width 53 height 19
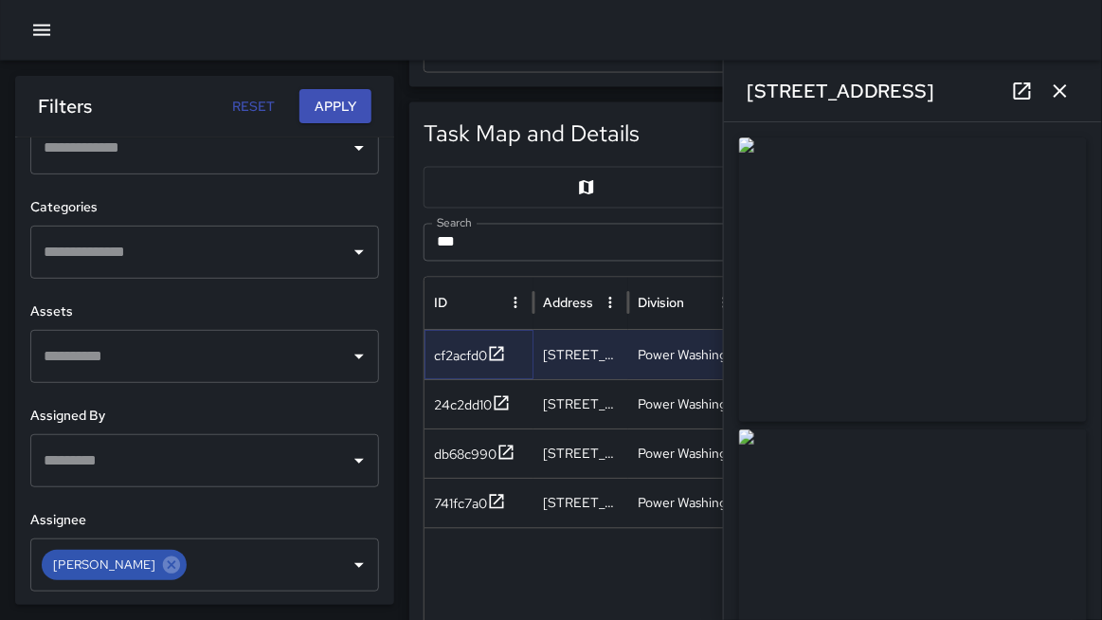
scroll to position [714, 0]
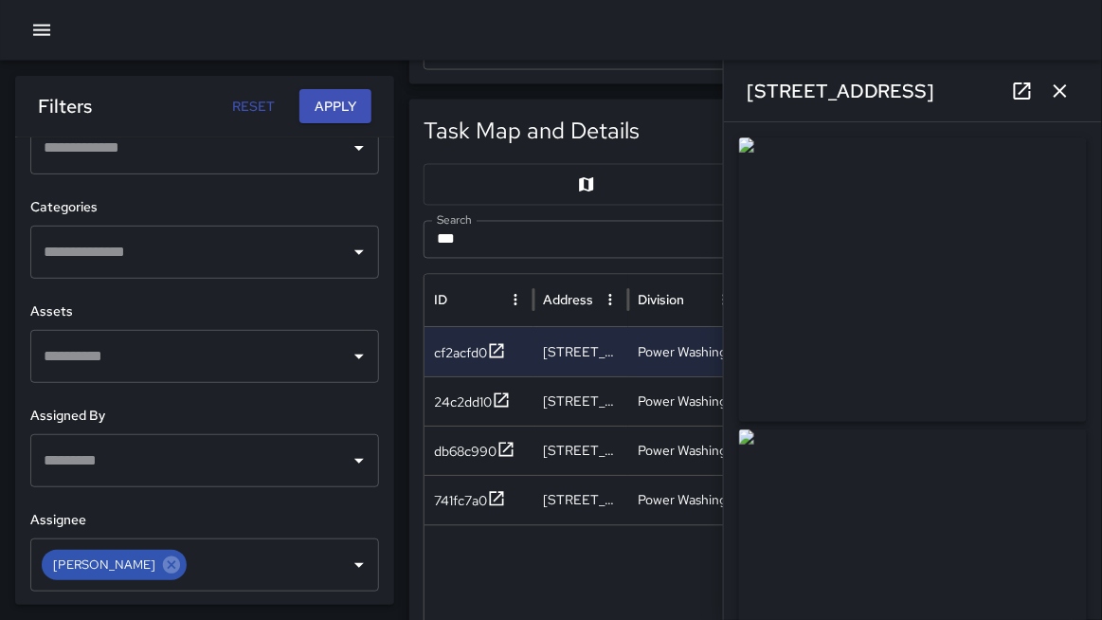
click at [42, 33] on icon "button" at bounding box center [41, 30] width 23 height 23
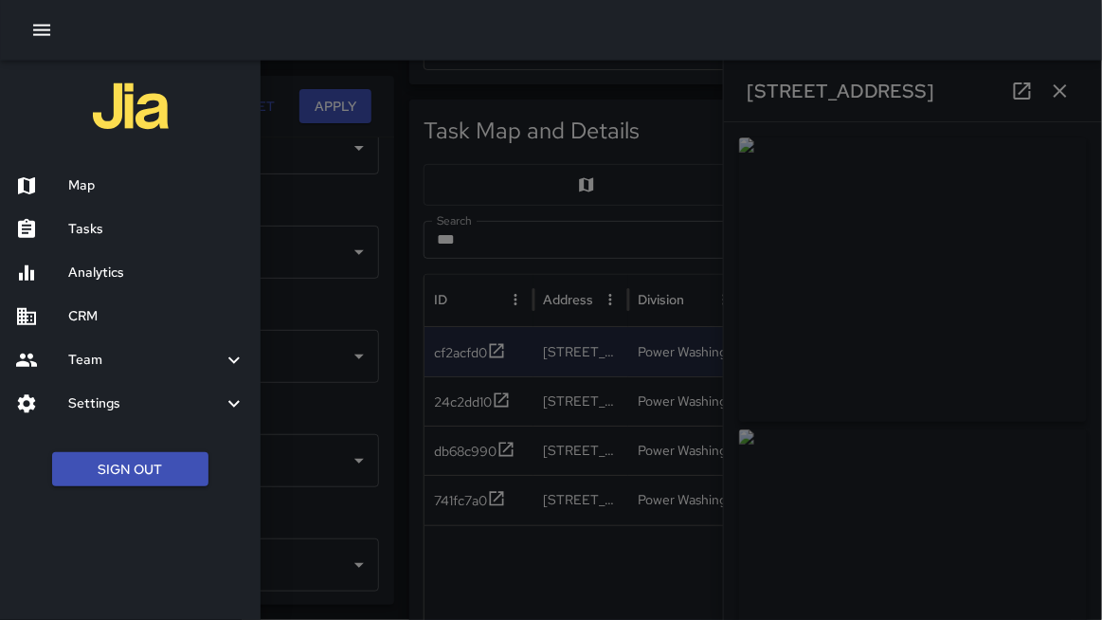
click at [100, 176] on h6 "Map" at bounding box center [156, 185] width 177 height 21
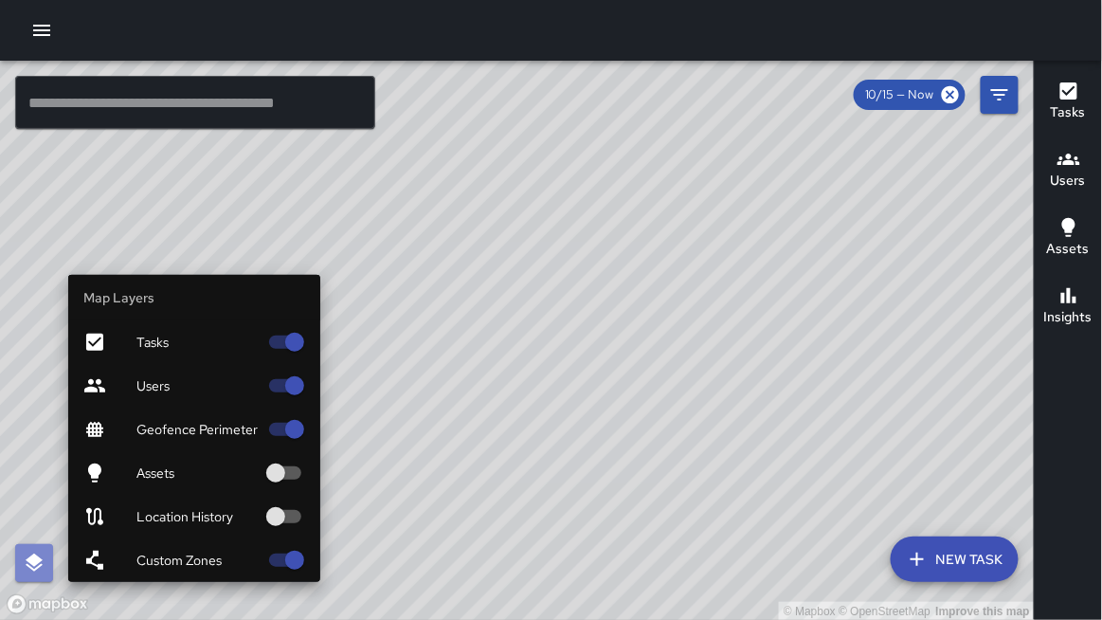
click at [38, 442] on icon "button" at bounding box center [34, 562] width 17 height 18
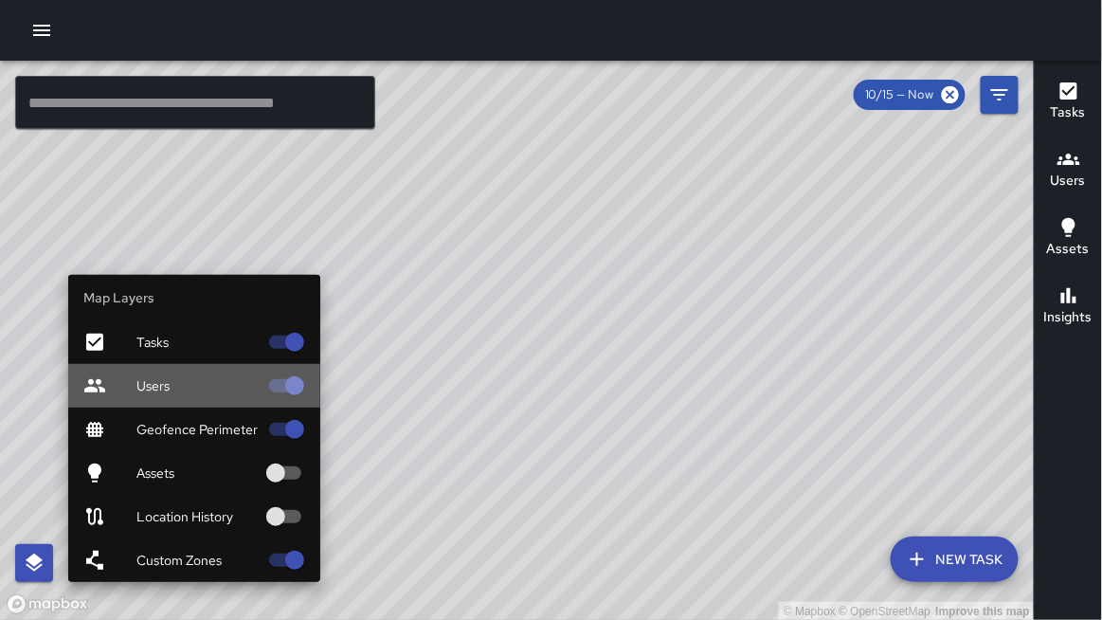
click at [148, 395] on div "Users" at bounding box center [194, 386] width 252 height 44
